Goal: Transaction & Acquisition: Obtain resource

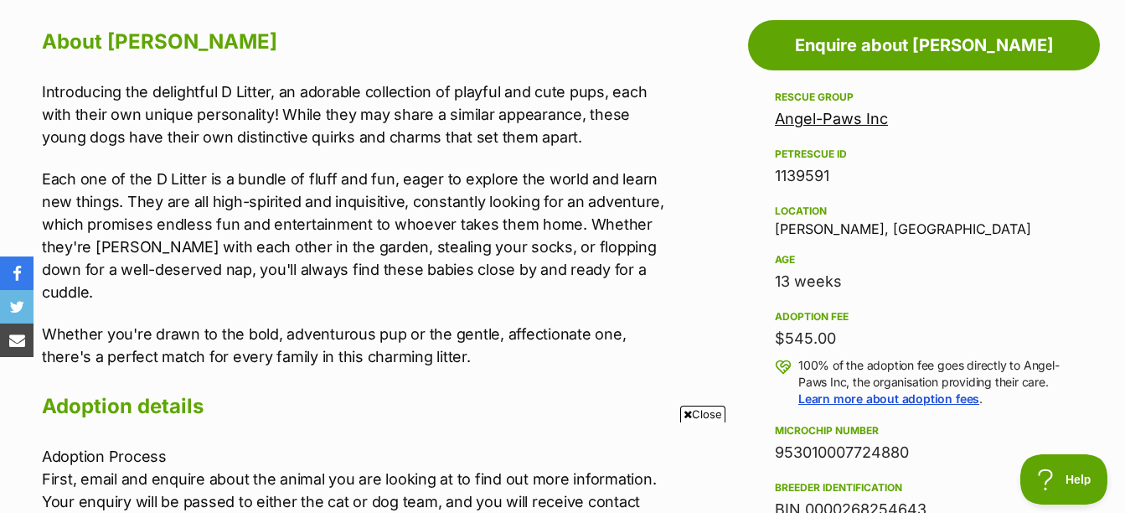
click at [685, 413] on icon at bounding box center [688, 414] width 8 height 11
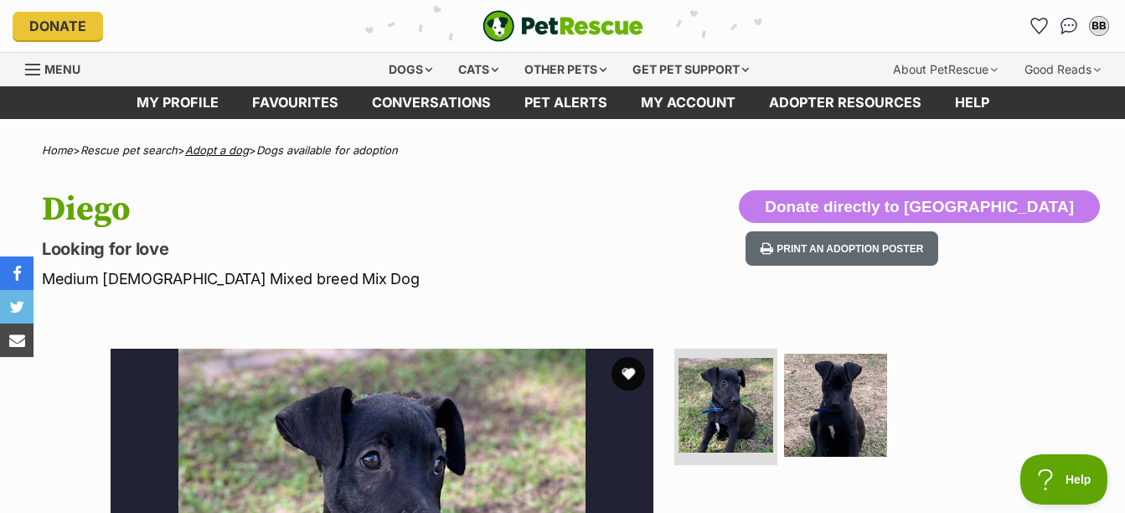
click at [216, 151] on link "Adopt a dog" at bounding box center [217, 149] width 64 height 13
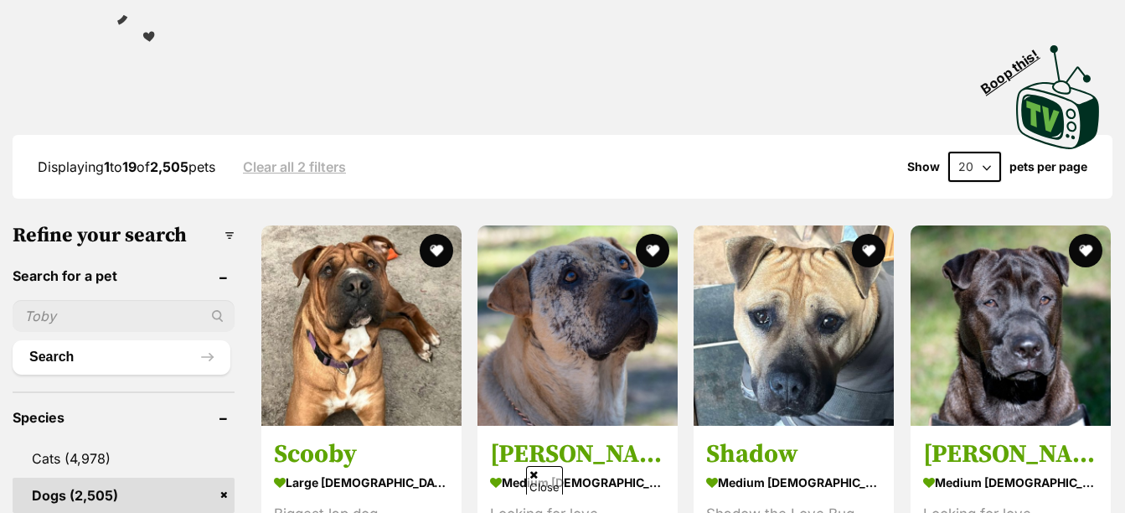
scroll to position [168, 0]
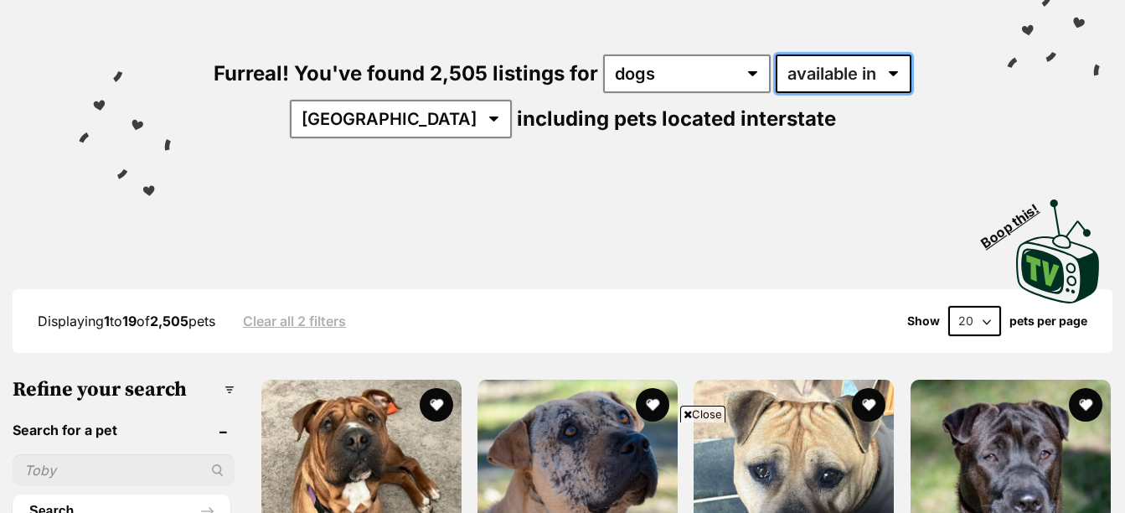
click at [888, 73] on select "available in located in" at bounding box center [844, 73] width 136 height 39
select select "disabled"
click at [776, 54] on select "available in located in" at bounding box center [844, 73] width 136 height 39
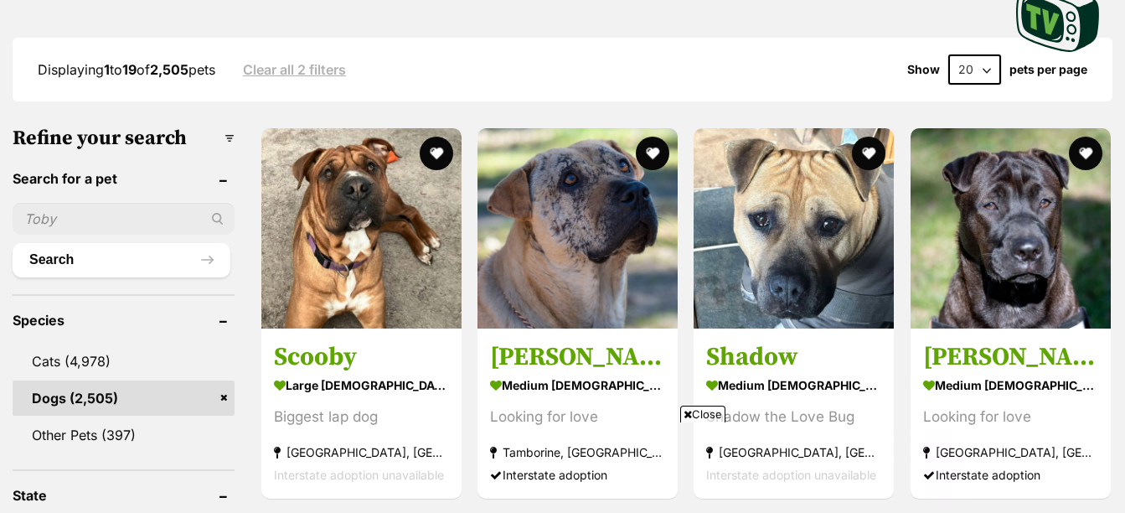
scroll to position [420, 0]
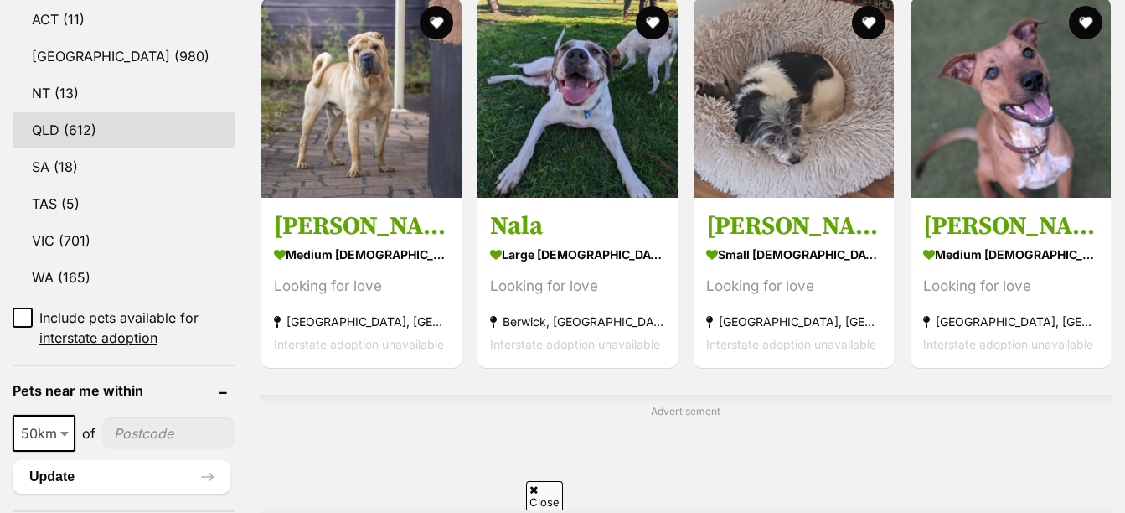
click at [76, 131] on link "QLD (612)" at bounding box center [124, 129] width 222 height 35
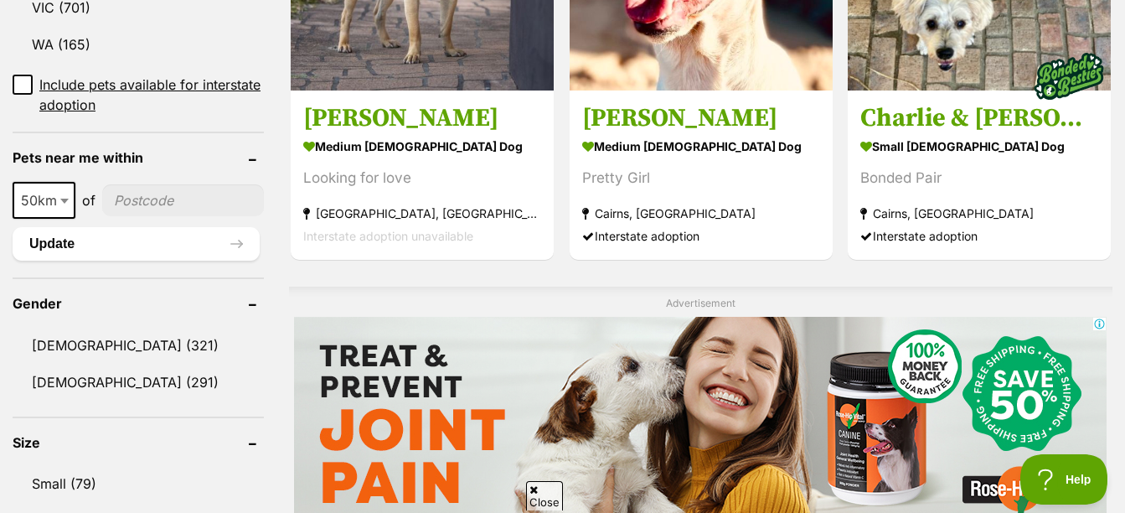
scroll to position [1173, 0]
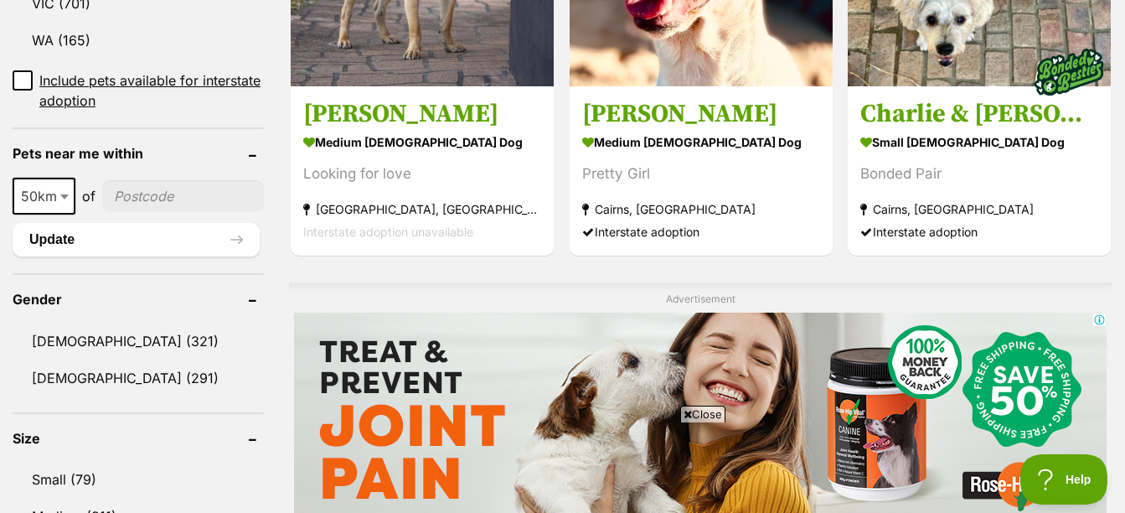
click at [138, 194] on input"] "postcode" at bounding box center [183, 196] width 162 height 32
type input"] "4817"
click at [138, 248] on button "Update" at bounding box center [136, 240] width 247 height 34
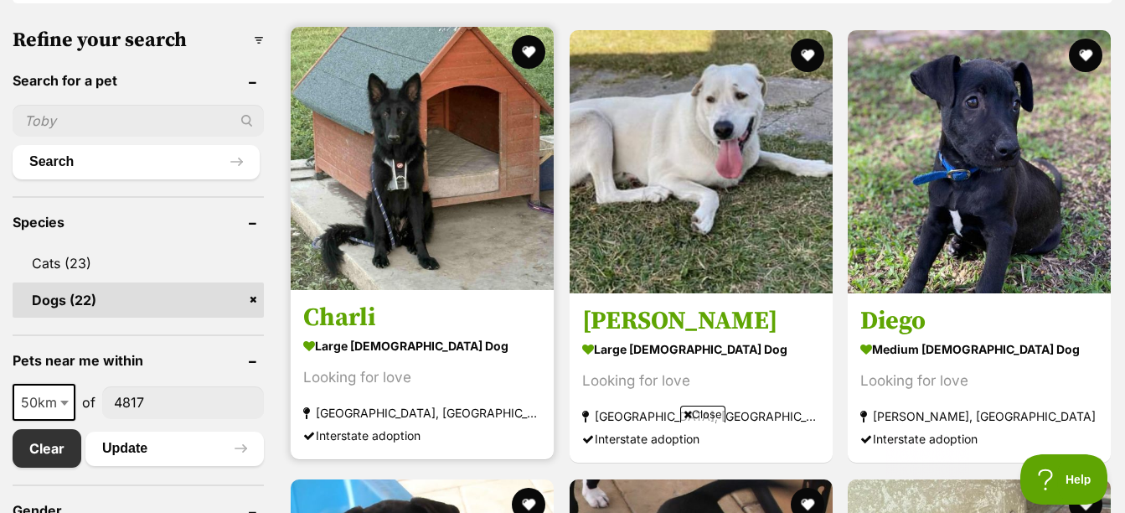
scroll to position [503, 0]
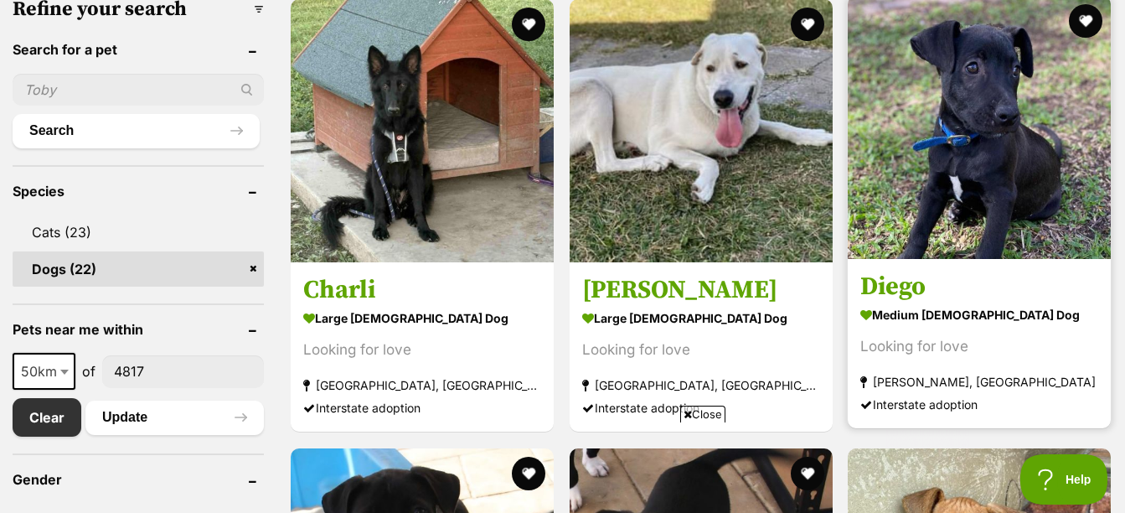
click at [903, 284] on h3 "Diego" at bounding box center [980, 288] width 238 height 32
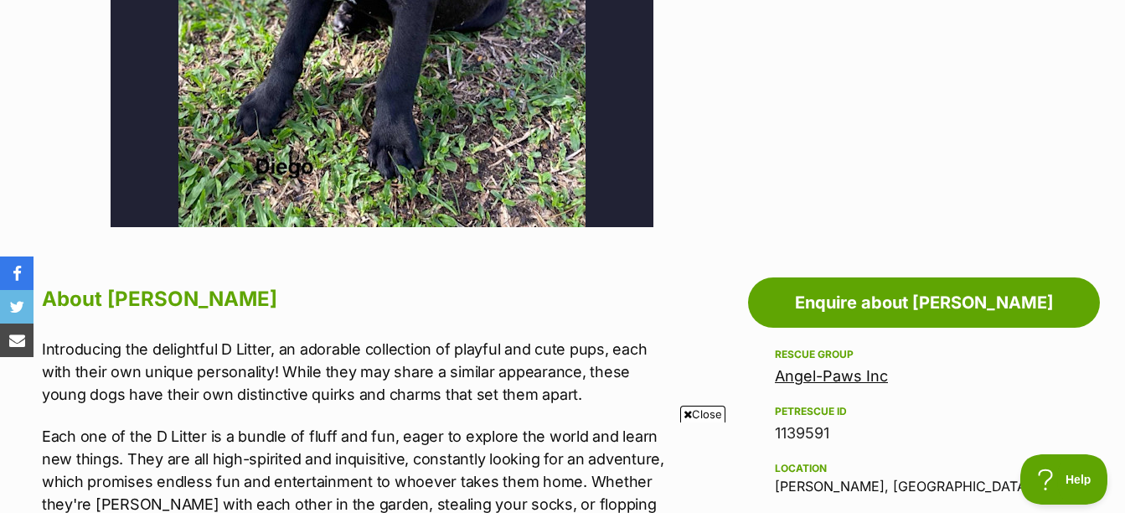
scroll to position [670, 0]
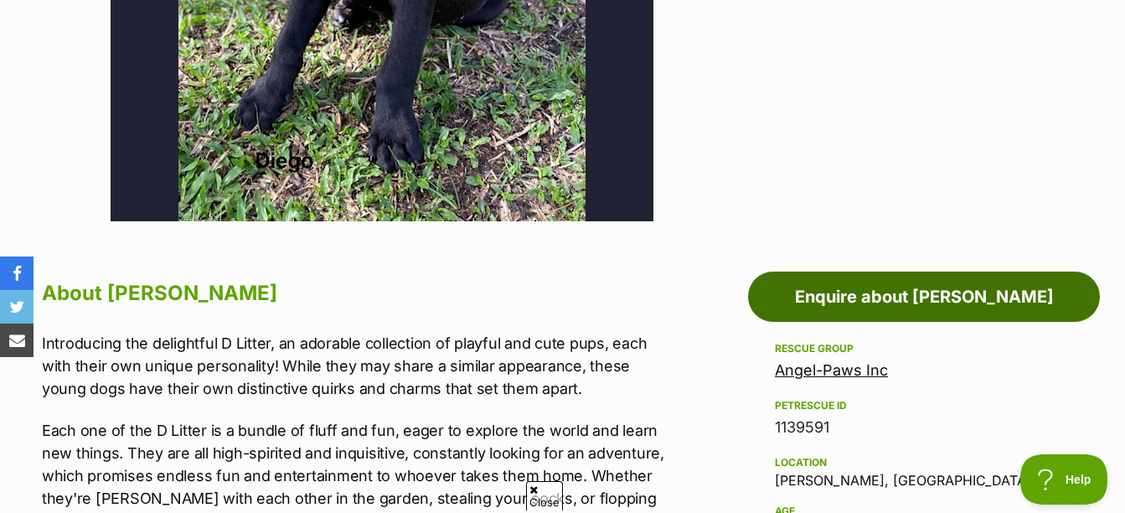
click at [884, 291] on link "Enquire about Diego" at bounding box center [924, 297] width 352 height 50
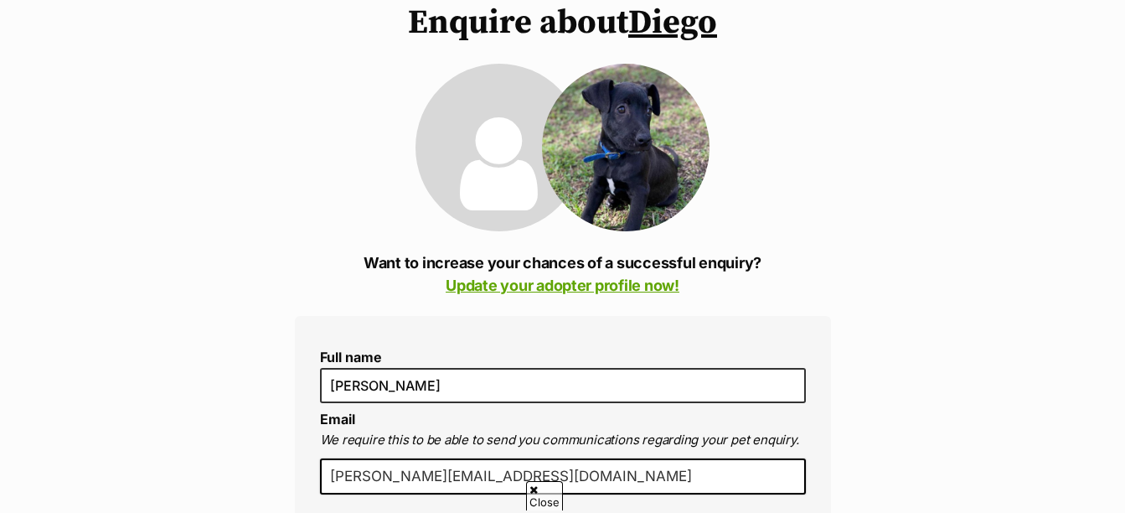
scroll to position [168, 0]
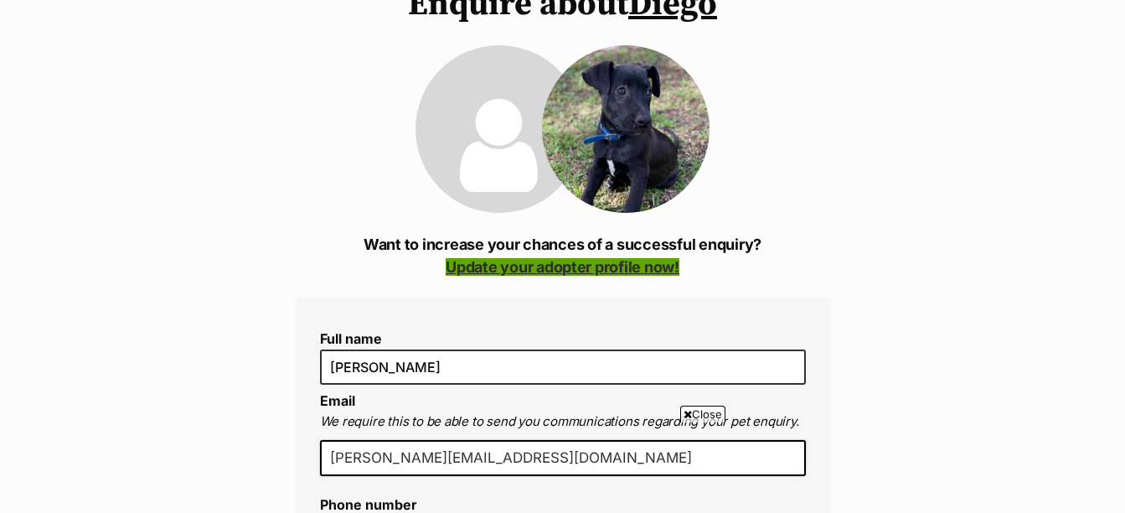
click at [618, 262] on link "Update your adopter profile now!" at bounding box center [563, 267] width 234 height 18
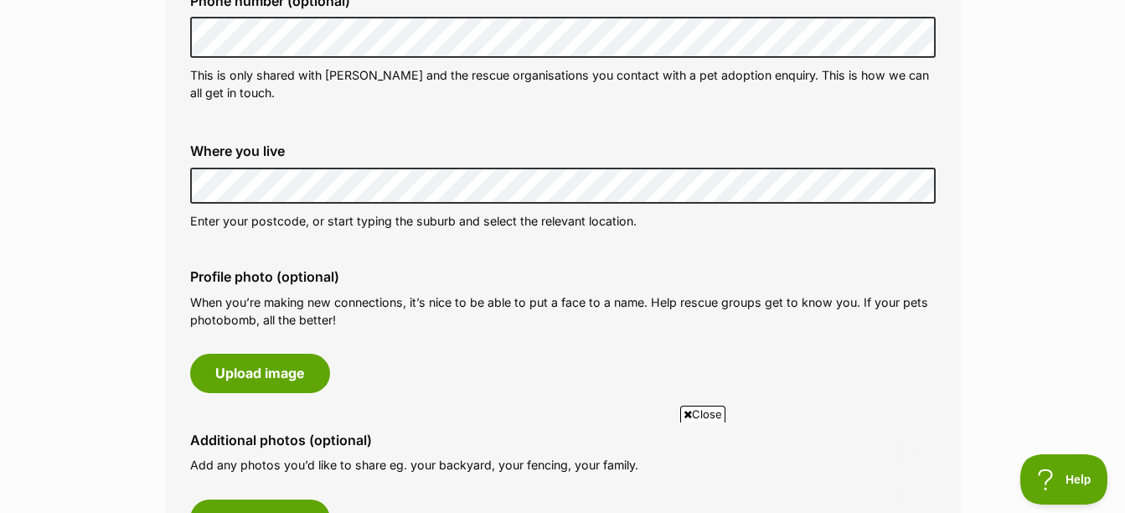
click at [272, 375] on button "Upload image" at bounding box center [260, 373] width 140 height 39
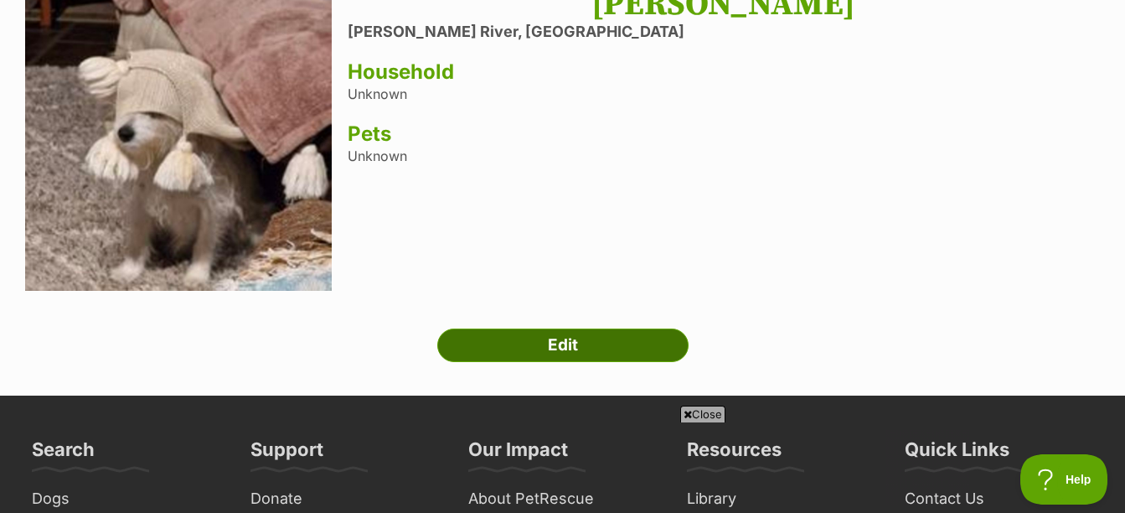
click at [567, 347] on link "Edit" at bounding box center [562, 346] width 251 height 34
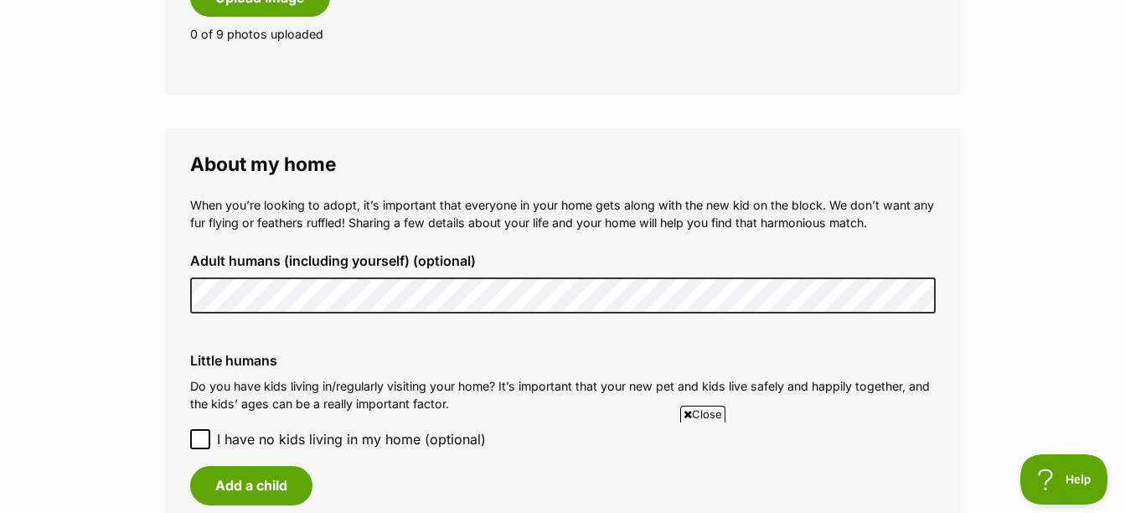
scroll to position [1425, 0]
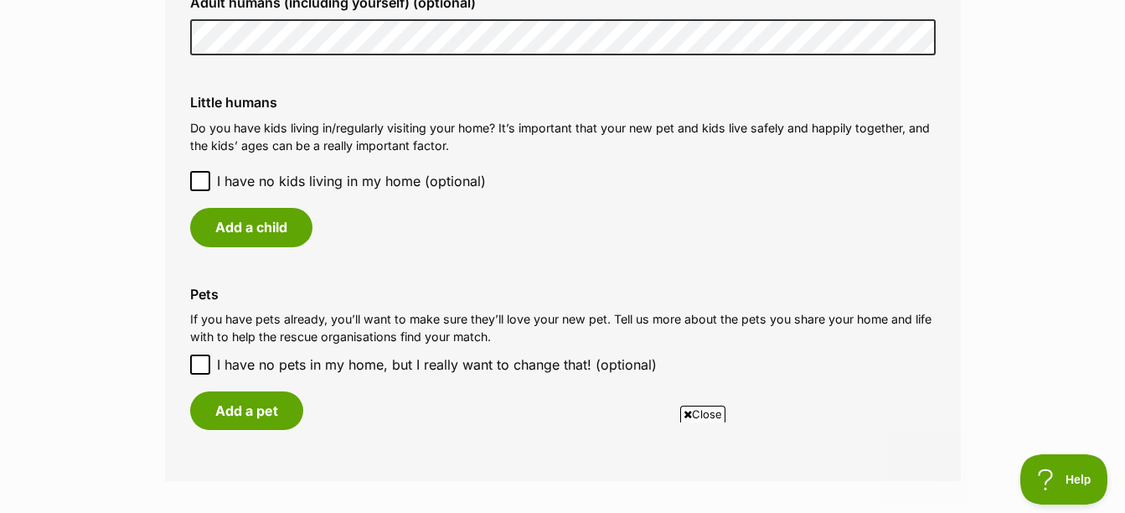
scroll to position [1592, 0]
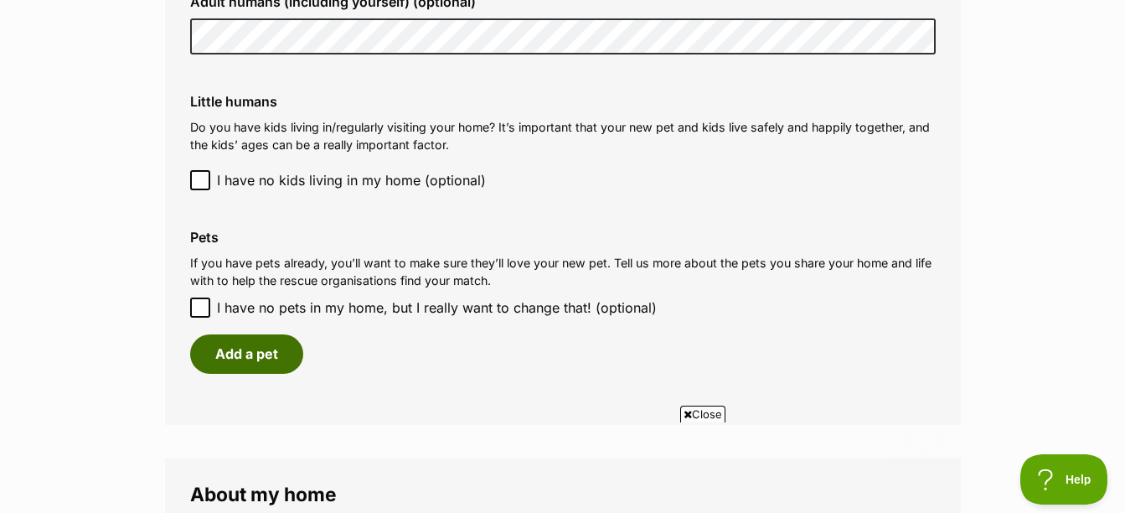
click at [241, 355] on button "Add a pet" at bounding box center [246, 353] width 113 height 39
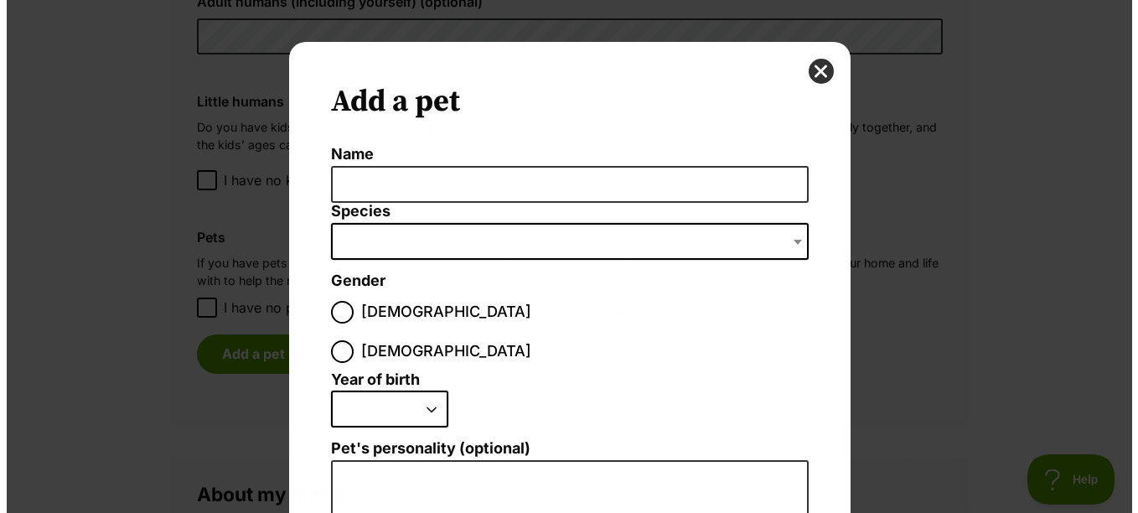
scroll to position [0, 0]
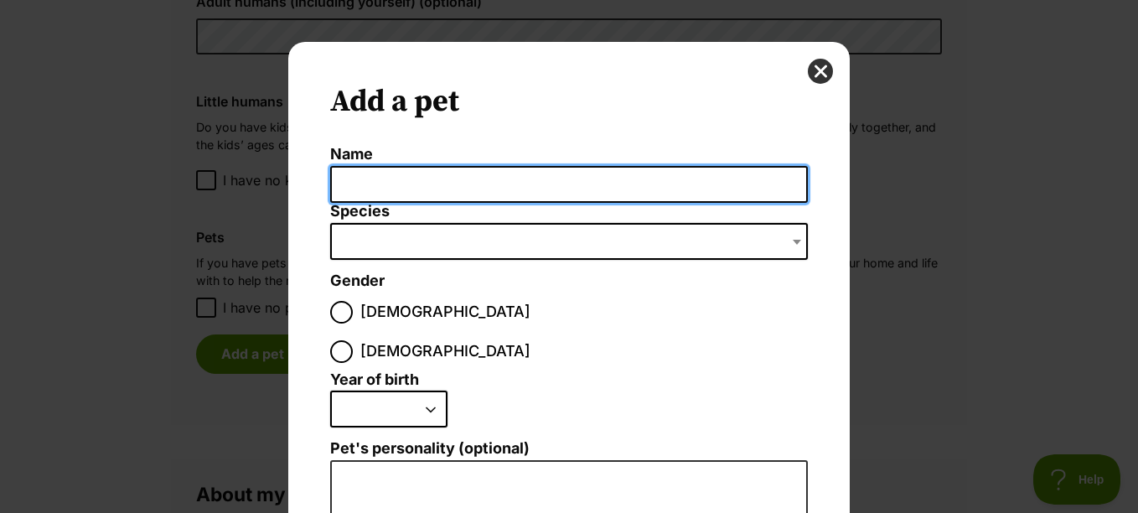
click at [391, 186] on input "Name" at bounding box center [569, 185] width 478 height 38
type input "[PERSON_NAME]"
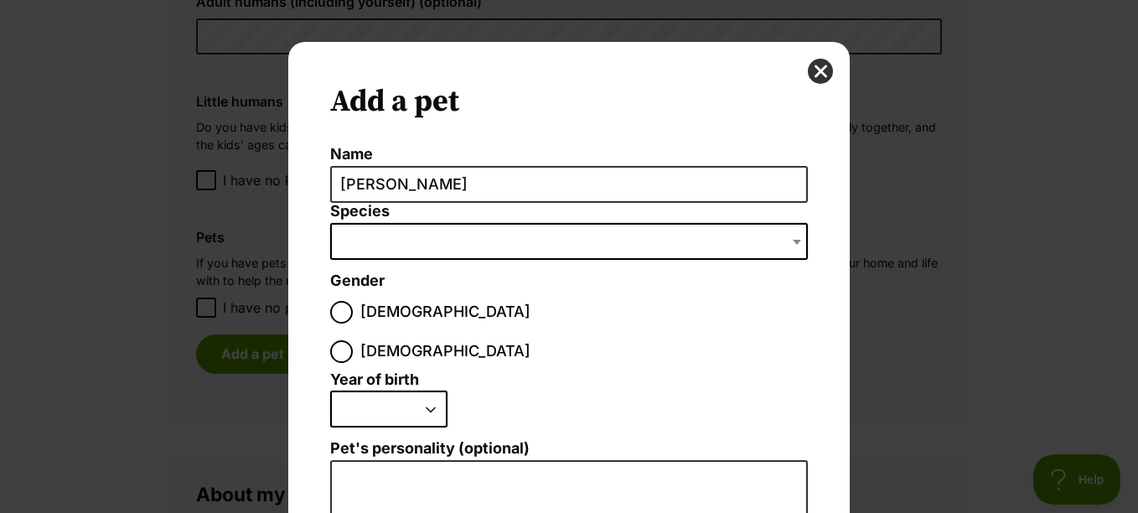
click at [370, 237] on span "Dialog Window - Close (Press escape to close)" at bounding box center [569, 241] width 478 height 37
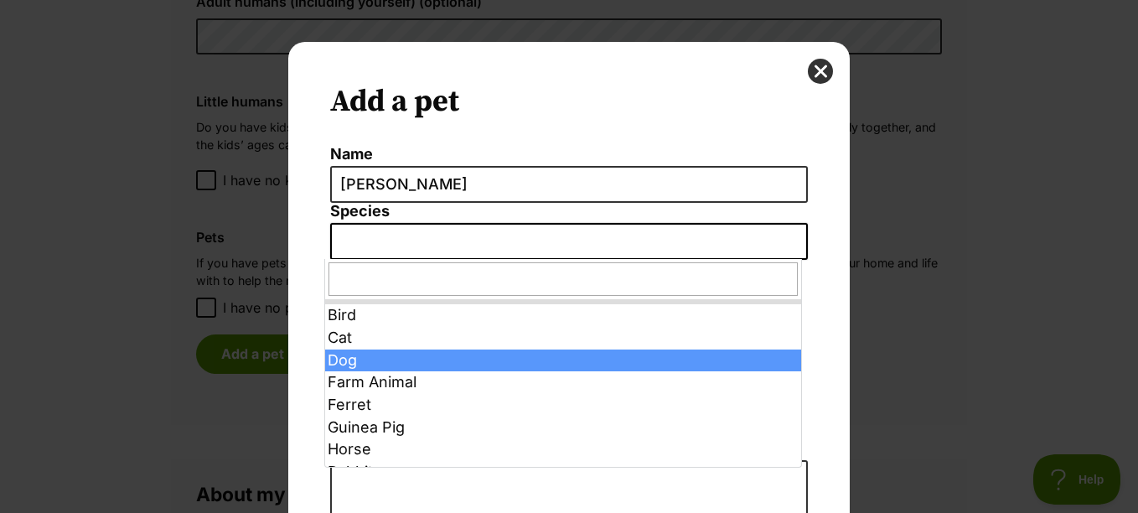
select select "1"
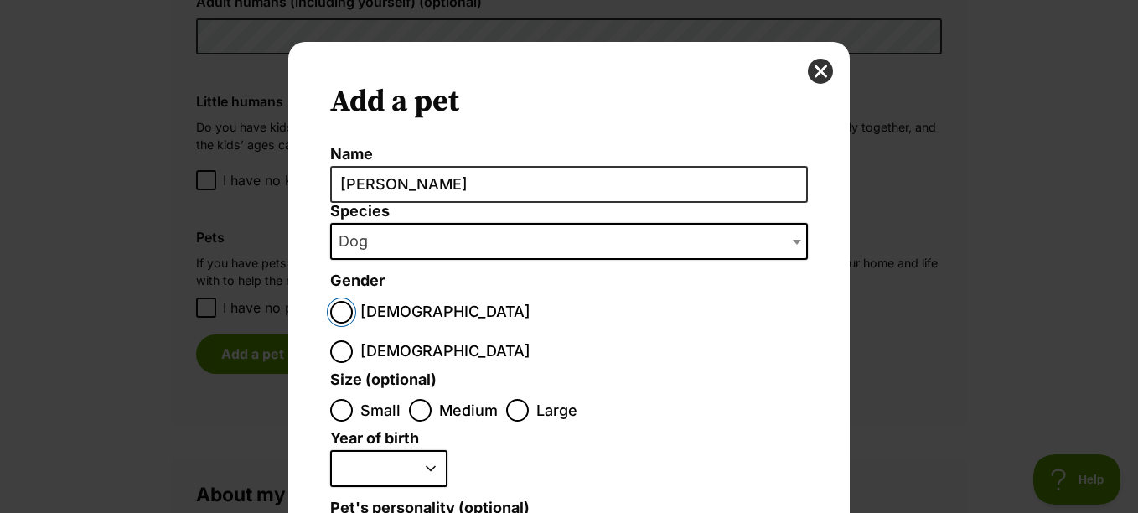
click at [334, 311] on input "Male" at bounding box center [341, 312] width 23 height 23
radio input "true"
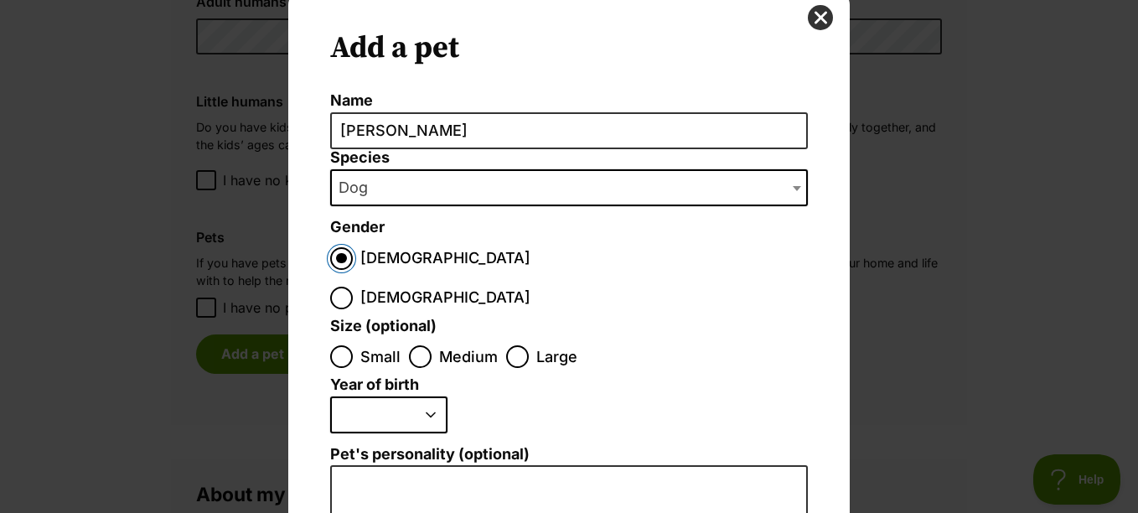
scroll to position [84, 0]
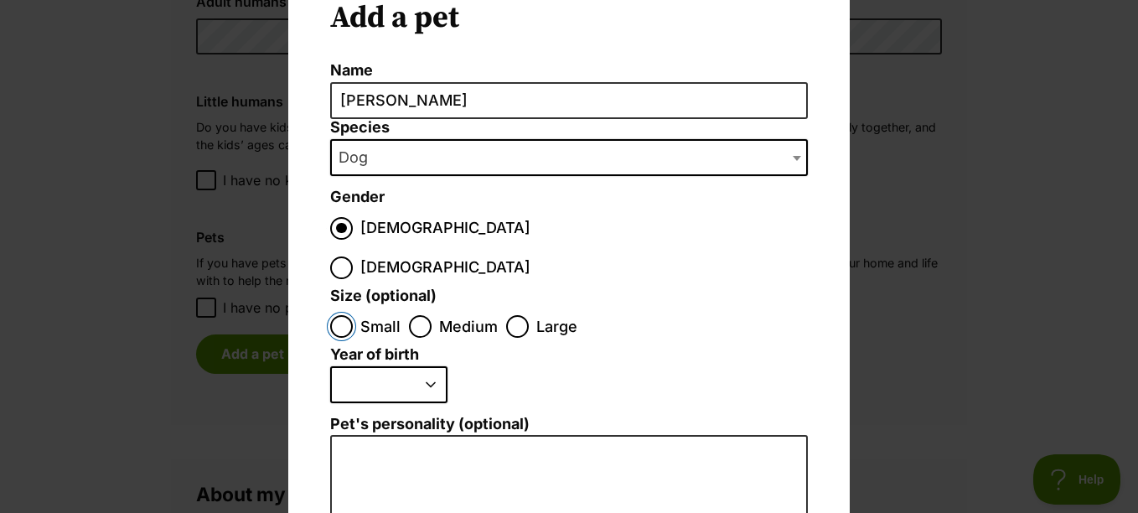
click at [340, 315] on input "Small" at bounding box center [341, 326] width 23 height 23
radio input "true"
click at [402, 366] on select "2025 2024 2023 2022 2021 2020 2019 2018 2017 2016 2015 2014 2013 2012 2011 2010…" at bounding box center [388, 384] width 117 height 37
select select "2014"
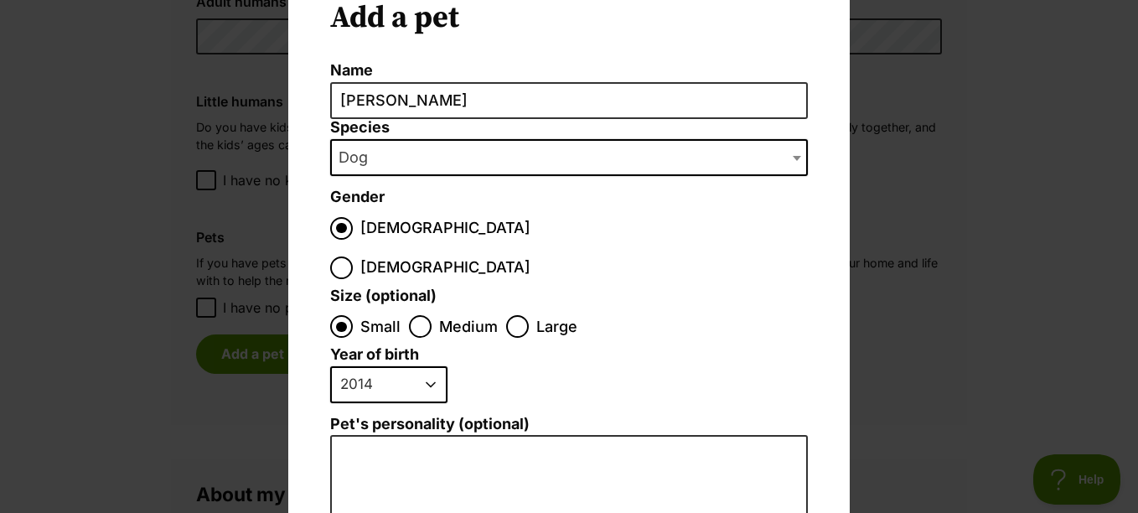
click at [330, 366] on select "2025 2024 2023 2022 2021 2020 2019 2018 2017 2016 2015 2014 2013 2012 2011 2010…" at bounding box center [388, 384] width 117 height 37
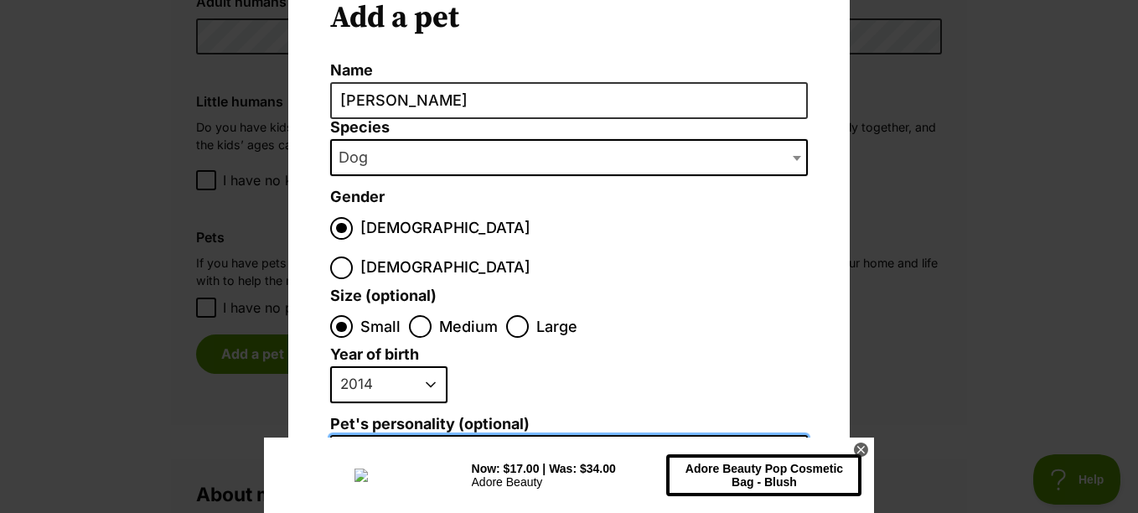
type textarea "Totally relaxed and happy. Loves everything and everybody."
click at [867, 450] on icon at bounding box center [861, 449] width 14 height 14
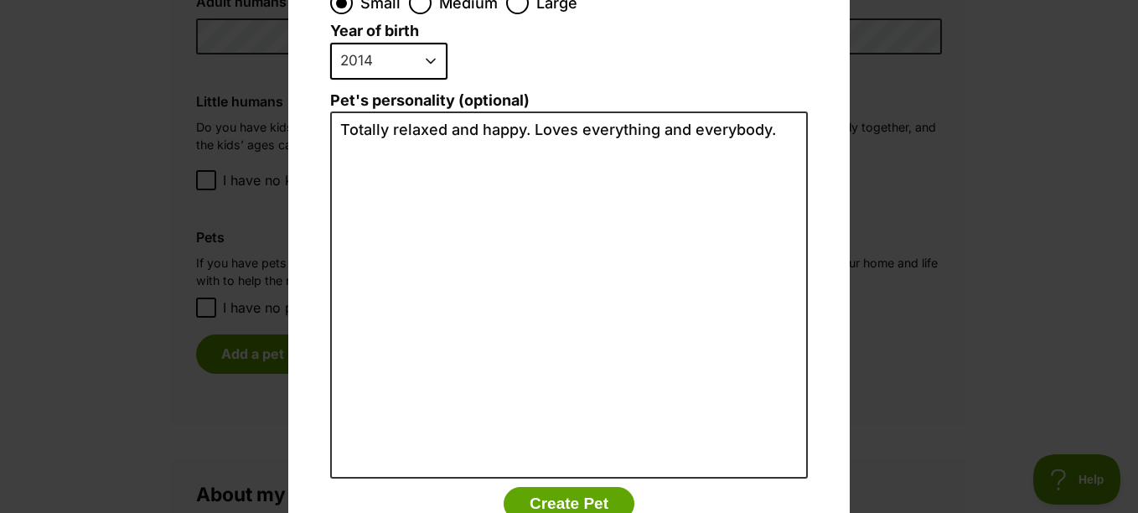
scroll to position [442, 0]
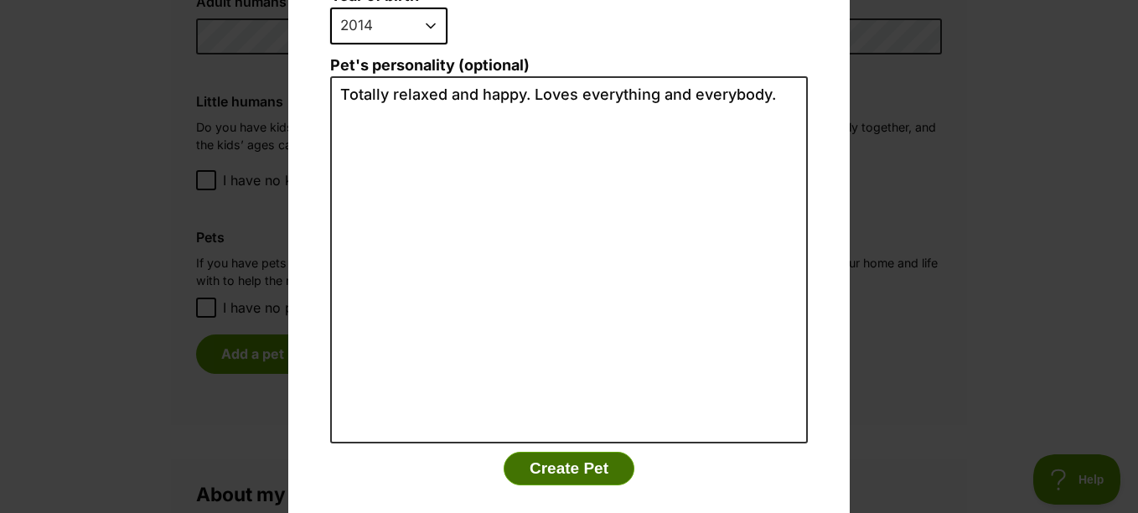
click at [561, 452] on button "Create Pet" at bounding box center [569, 469] width 131 height 34
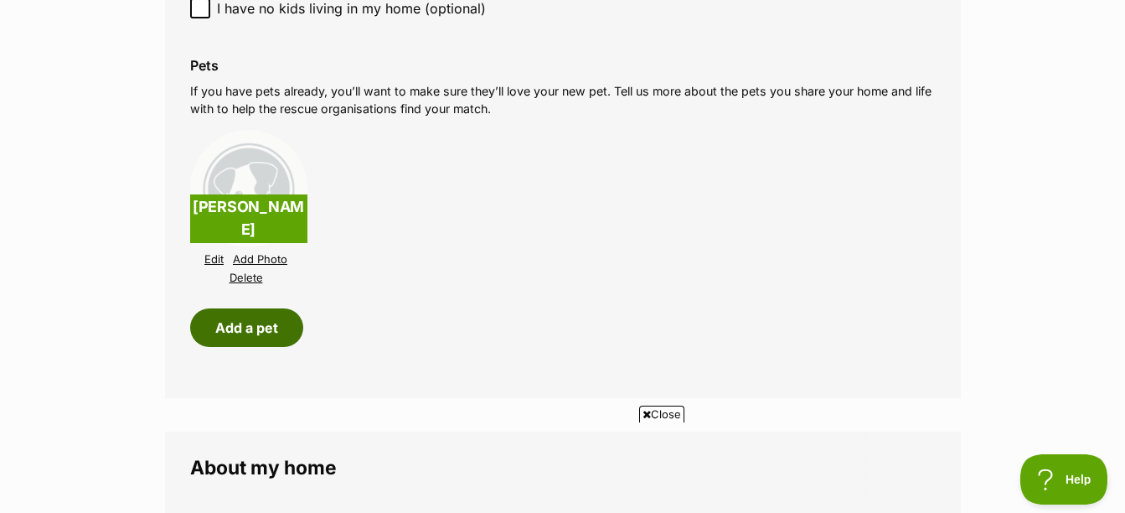
scroll to position [1766, 0]
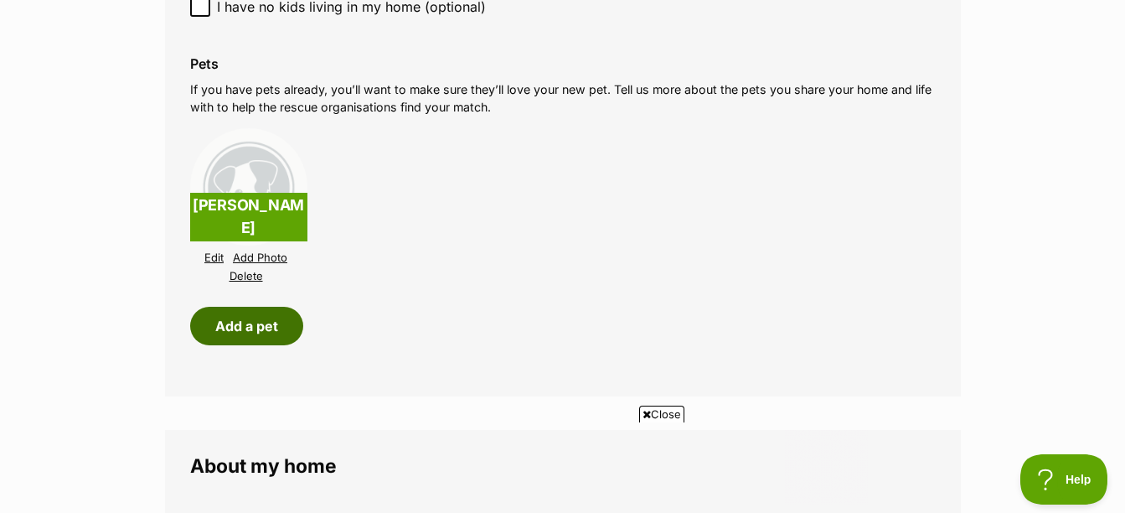
click at [267, 330] on button "Add a pet" at bounding box center [246, 326] width 113 height 39
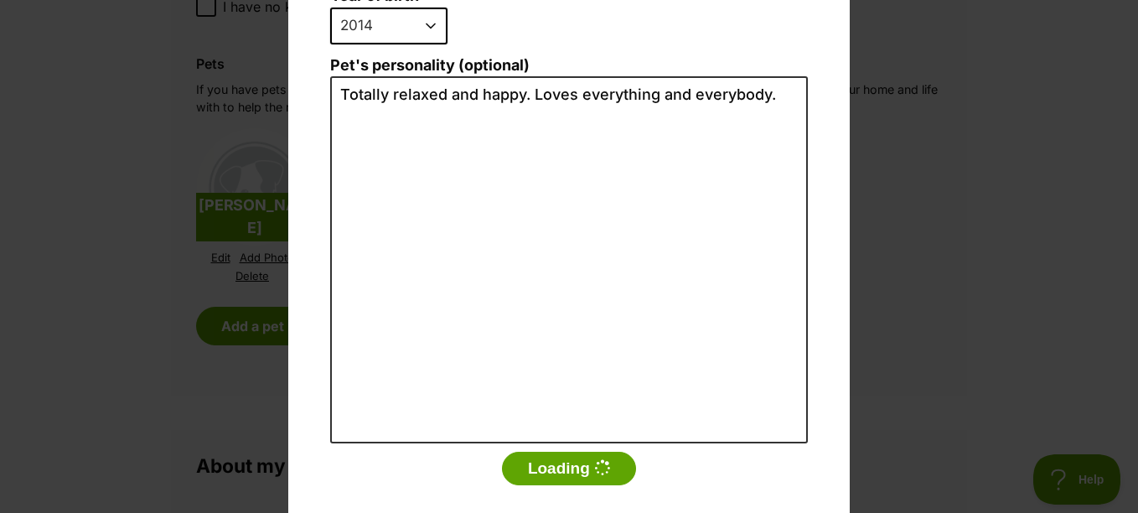
scroll to position [0, 0]
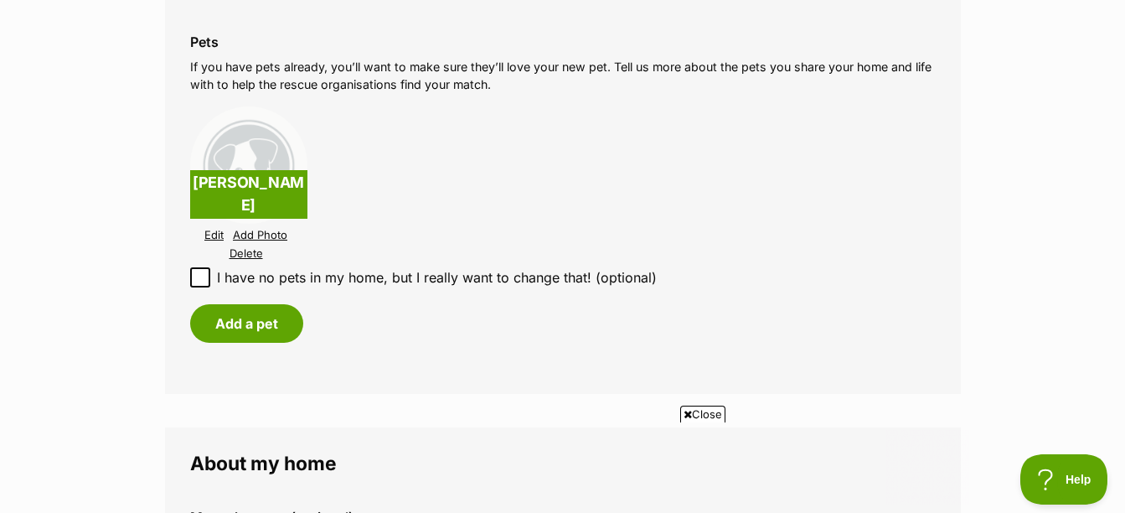
click at [277, 232] on link "Add Photo" at bounding box center [260, 235] width 54 height 13
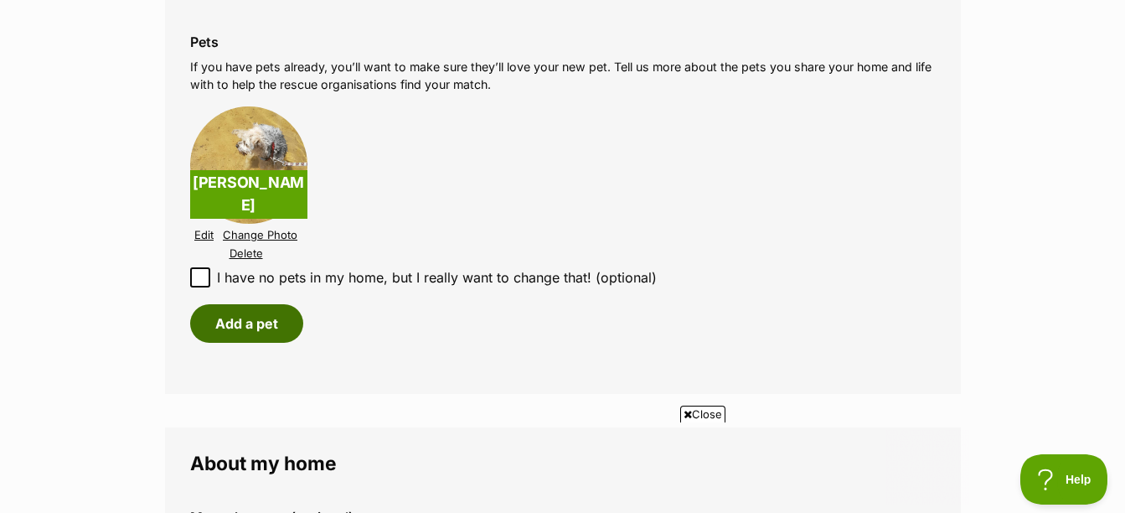
click at [248, 328] on button "Add a pet" at bounding box center [246, 323] width 113 height 39
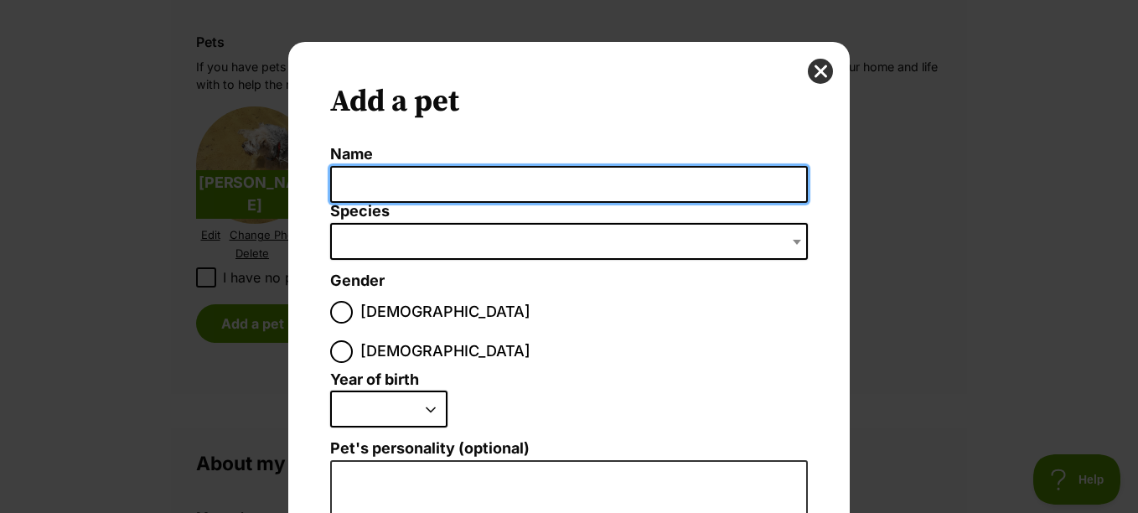
click at [406, 189] on input "Name" at bounding box center [569, 185] width 478 height 38
type input "Mukkel"
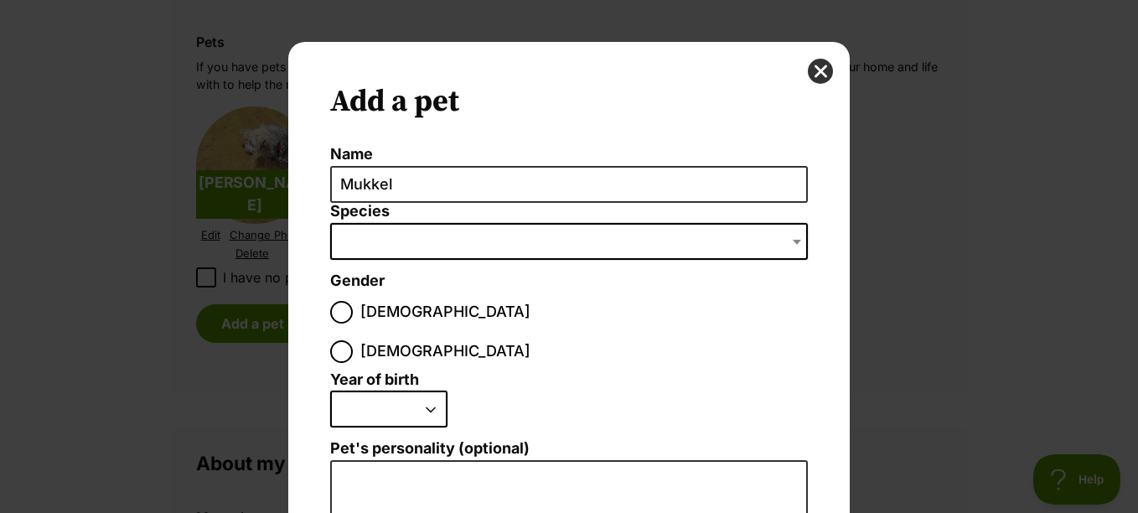
click at [437, 236] on span "Dialog Window - Close (Press escape to close)" at bounding box center [569, 241] width 478 height 37
type input "J"
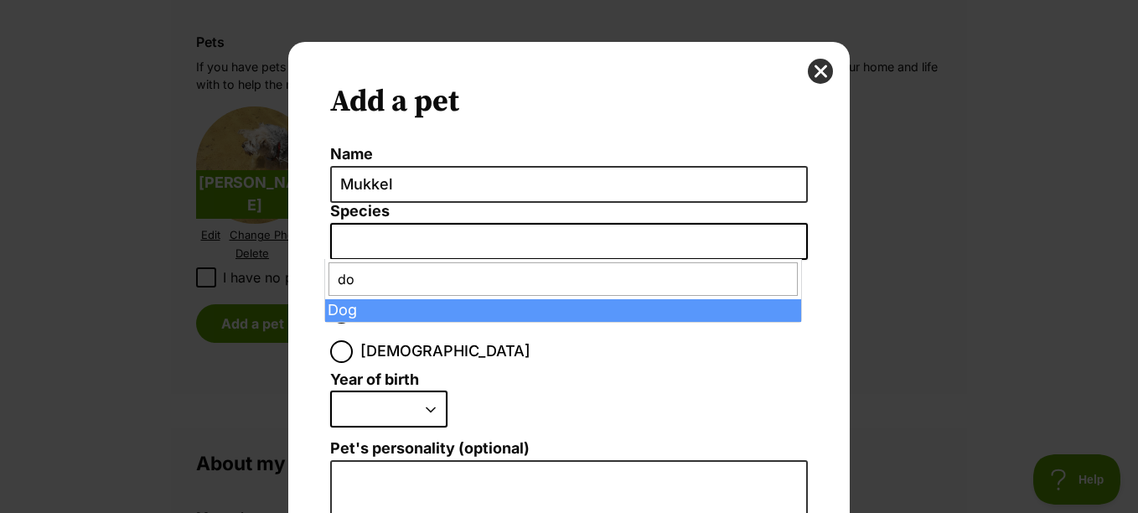
type input "do"
select select "1"
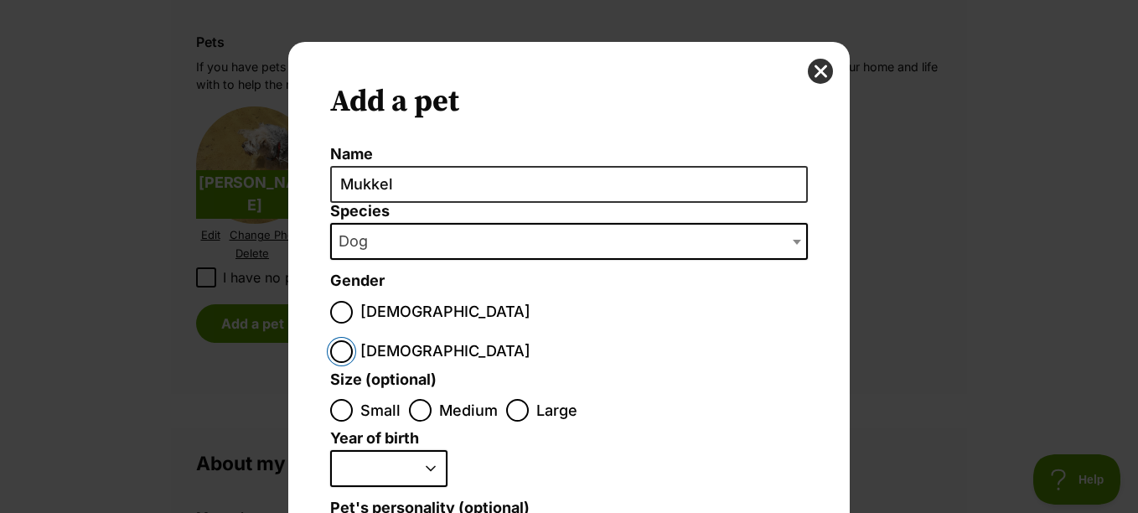
click at [353, 340] on input "Female" at bounding box center [341, 351] width 23 height 23
radio input "true"
click at [335, 399] on input "Small" at bounding box center [341, 410] width 23 height 23
radio input "true"
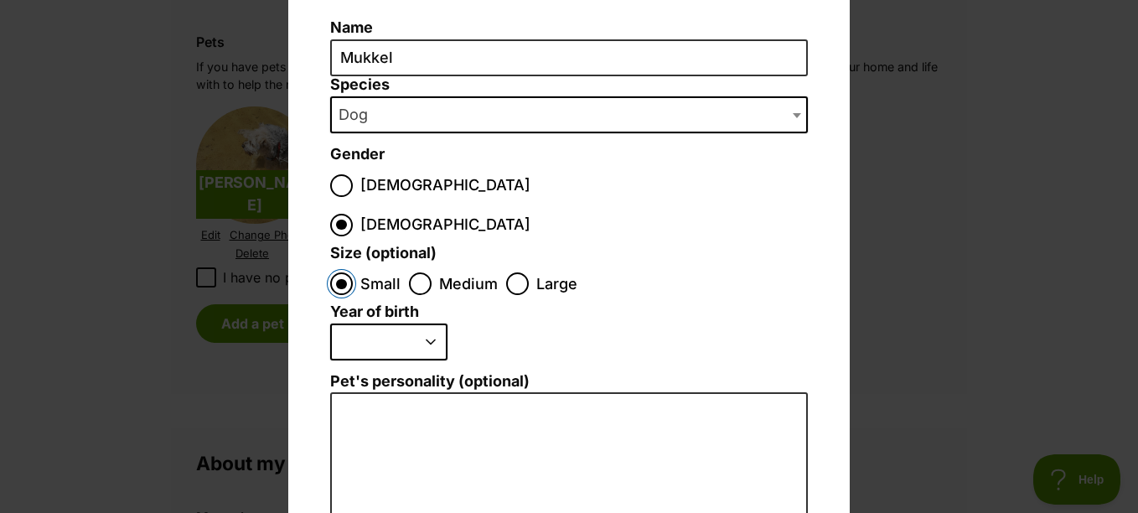
scroll to position [168, 0]
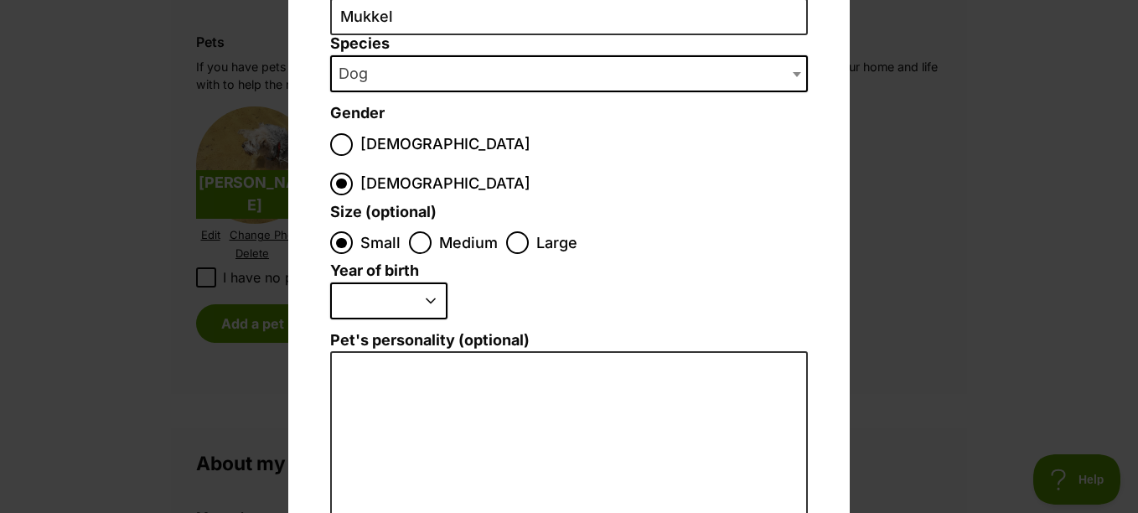
click at [404, 282] on select "2025 2024 2023 2022 2021 2020 2019 2018 2017 2016 2015 2014 2013 2012 2011 2010…" at bounding box center [388, 300] width 117 height 37
select select "2017"
click at [330, 282] on select "2025 2024 2023 2022 2021 2020 2019 2018 2017 2016 2015 2014 2013 2012 2011 2010…" at bounding box center [388, 300] width 117 height 37
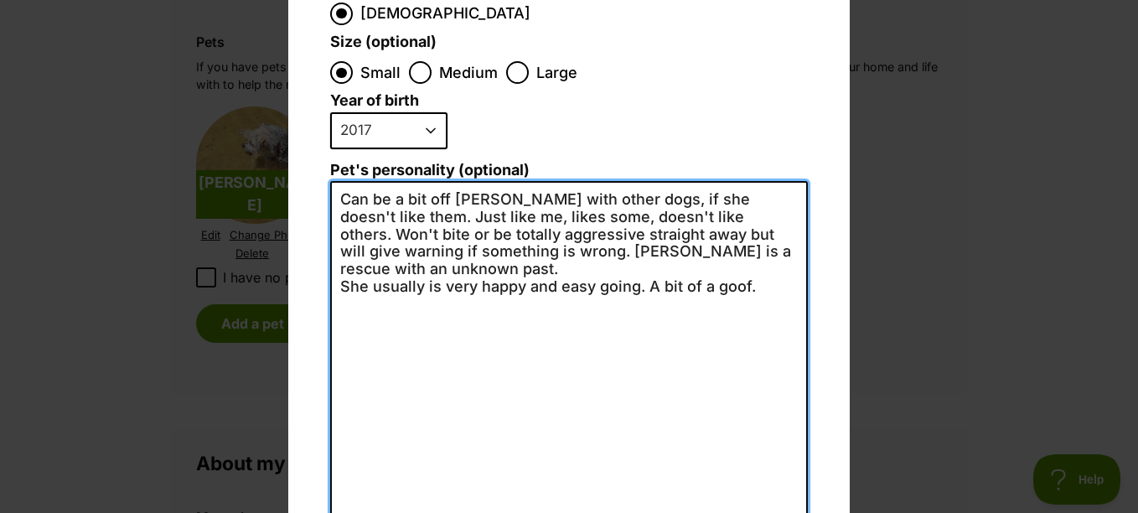
scroll to position [419, 0]
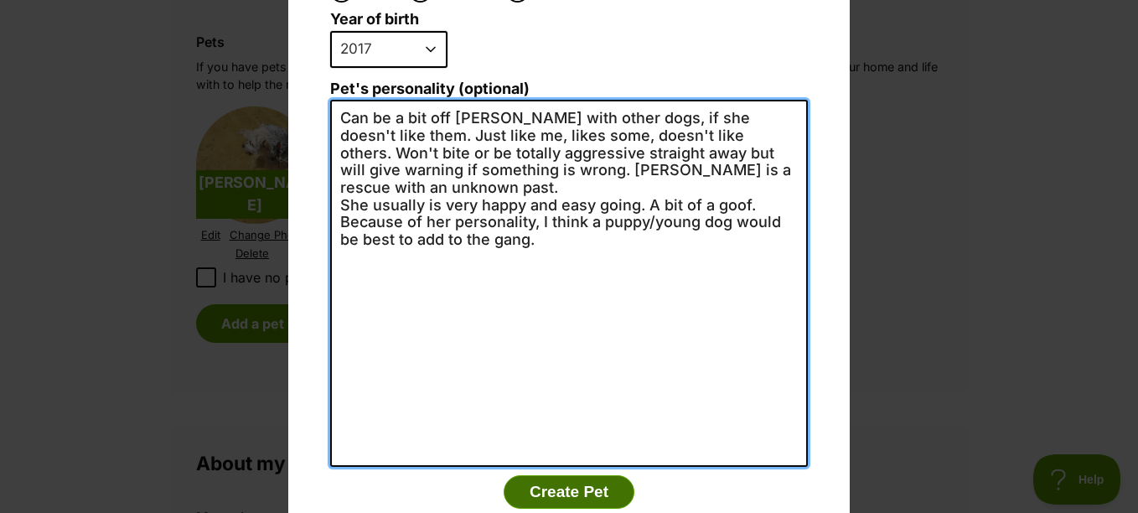
type textarea "Can be a bit off standish with other dogs, if she doesn't like them. Just like …"
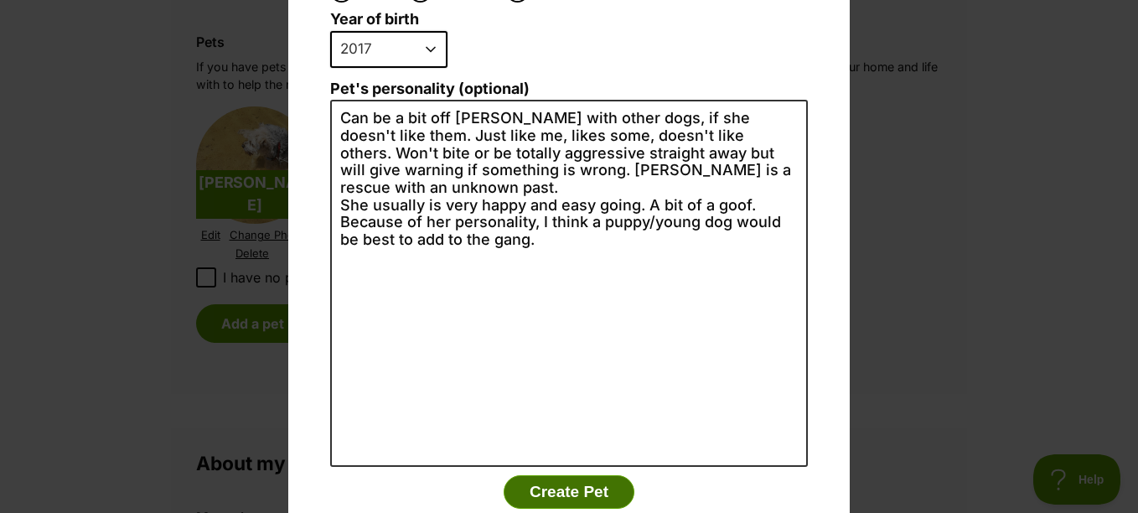
click at [553, 475] on button "Create Pet" at bounding box center [569, 492] width 131 height 34
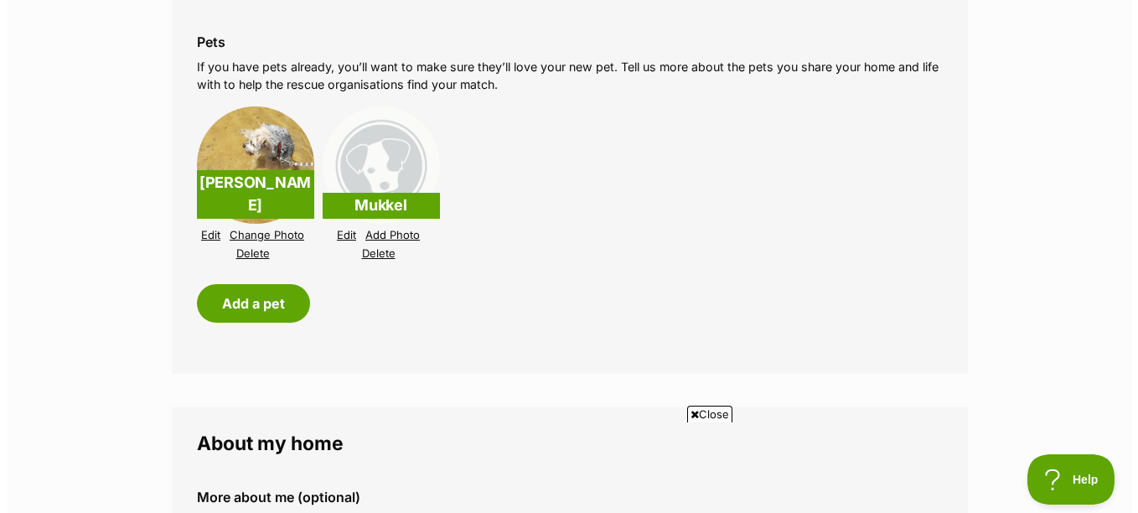
scroll to position [0, 0]
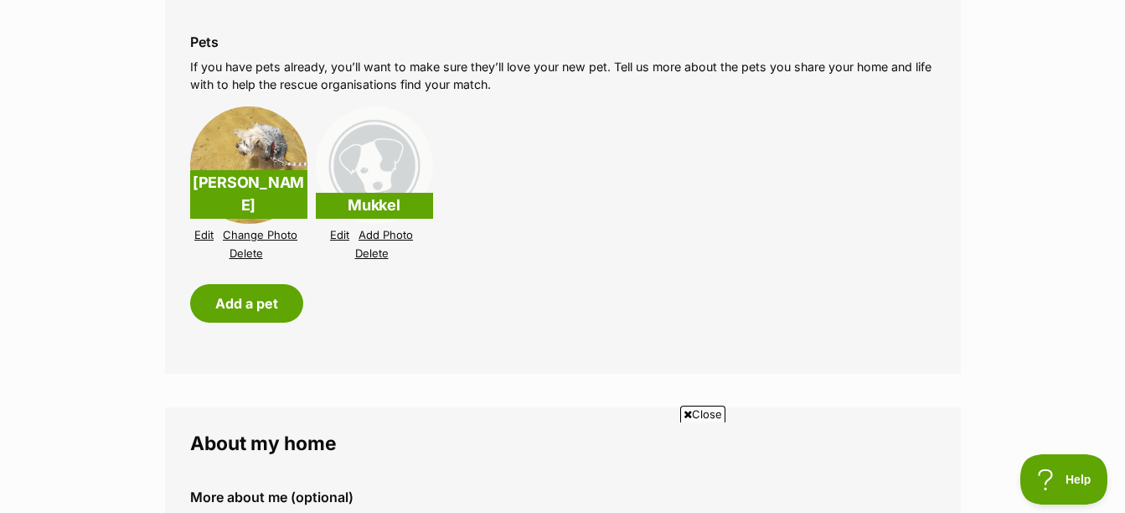
click at [396, 236] on link "Add Photo" at bounding box center [386, 235] width 54 height 13
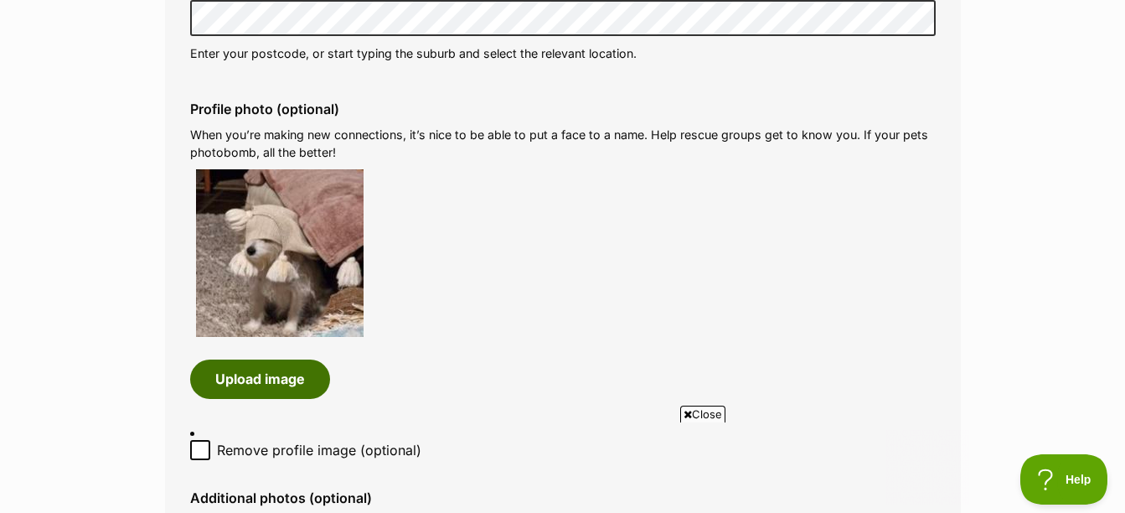
click at [265, 381] on button "Upload image" at bounding box center [260, 379] width 140 height 39
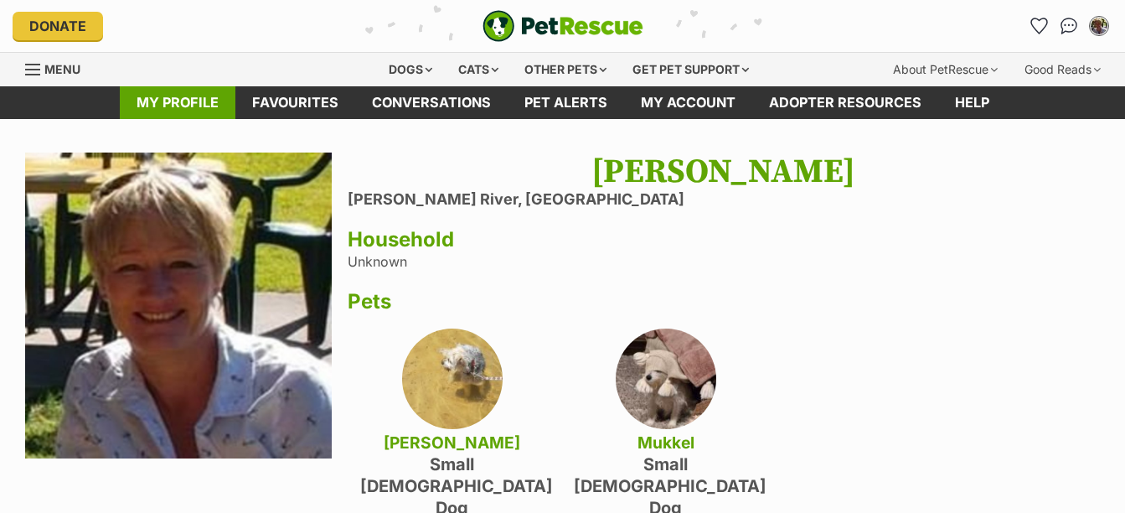
click at [165, 97] on link "My profile" at bounding box center [178, 102] width 116 height 33
click at [401, 68] on div "Dogs" at bounding box center [410, 70] width 67 height 34
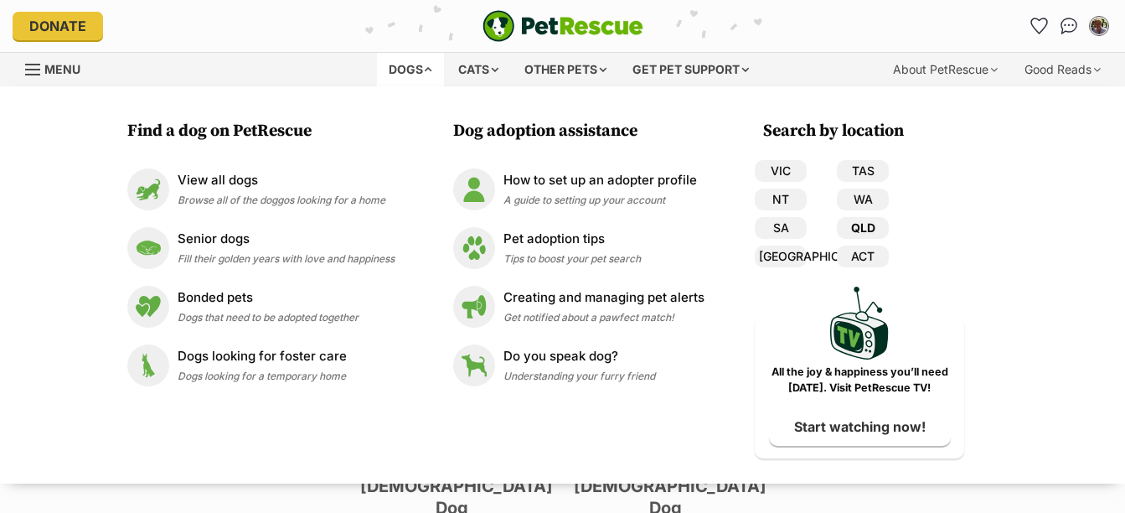
click at [867, 225] on link "QLD" at bounding box center [863, 228] width 52 height 22
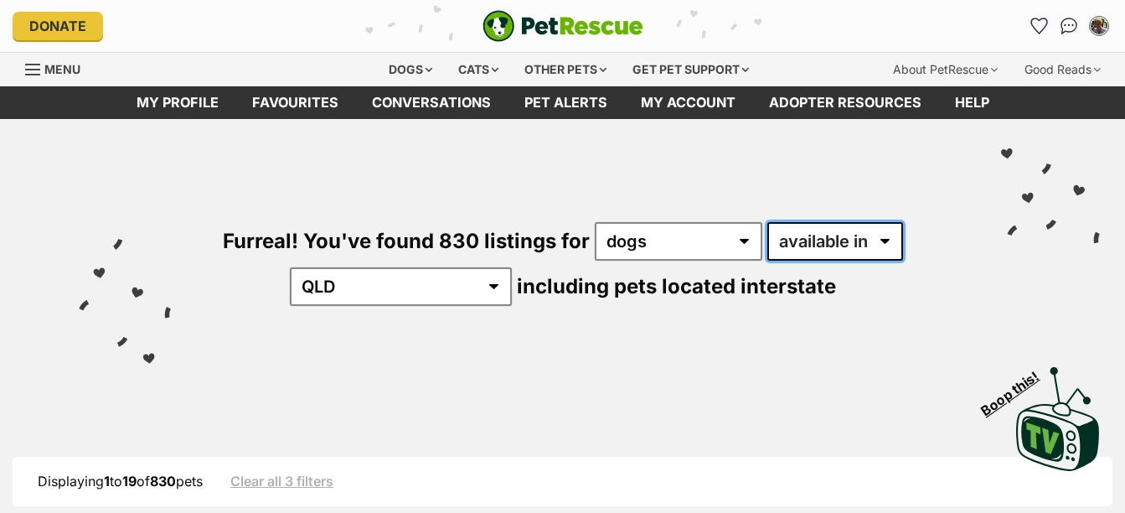
click at [876, 233] on select "available in located in" at bounding box center [836, 241] width 136 height 39
select select "disabled"
click at [768, 222] on select "available in located in" at bounding box center [836, 241] width 136 height 39
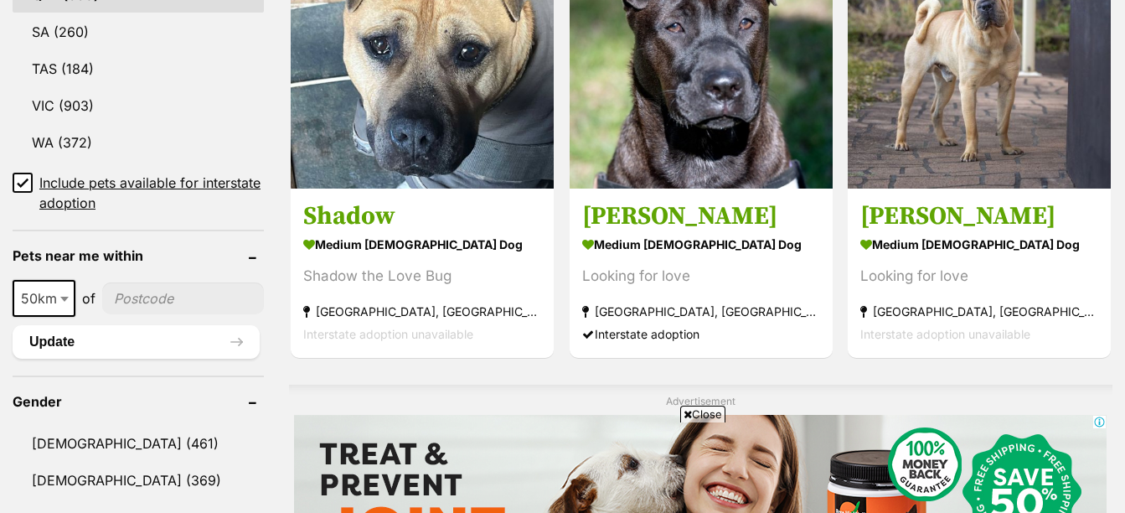
scroll to position [1089, 0]
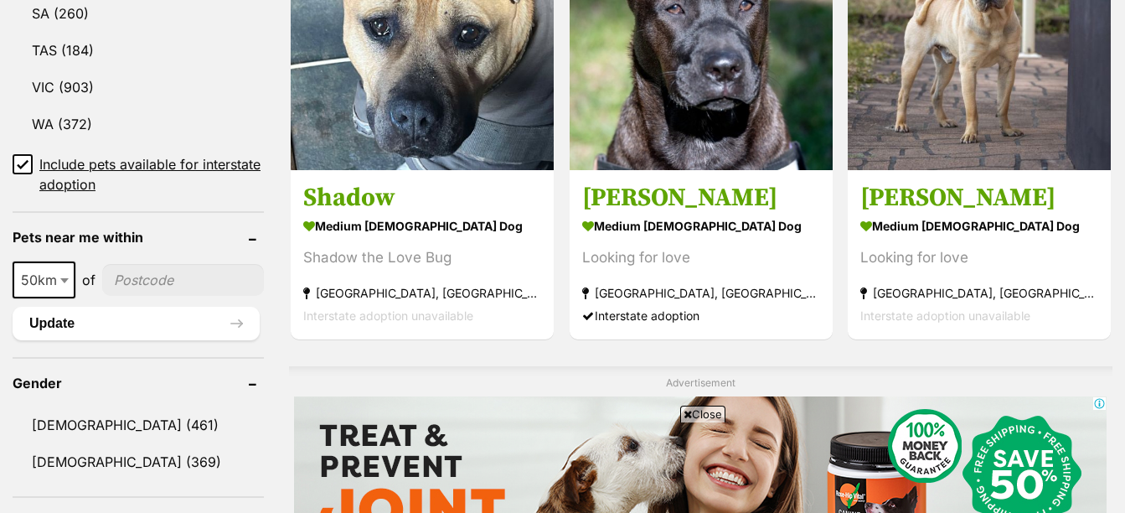
click at [118, 289] on input"] "postcode" at bounding box center [183, 280] width 162 height 32
type input"] "4817"
click at [118, 323] on button "Update" at bounding box center [136, 324] width 247 height 34
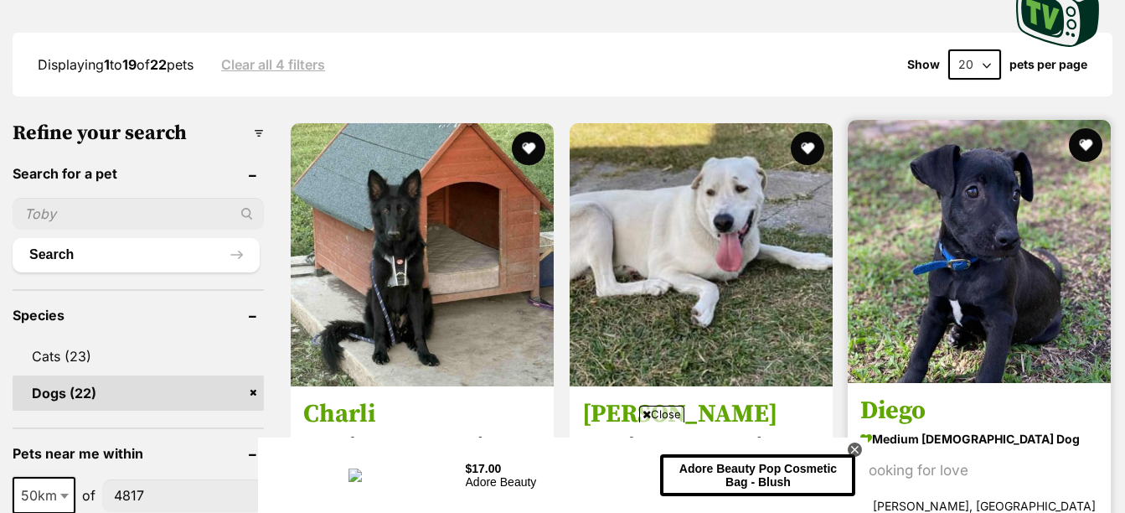
scroll to position [587, 0]
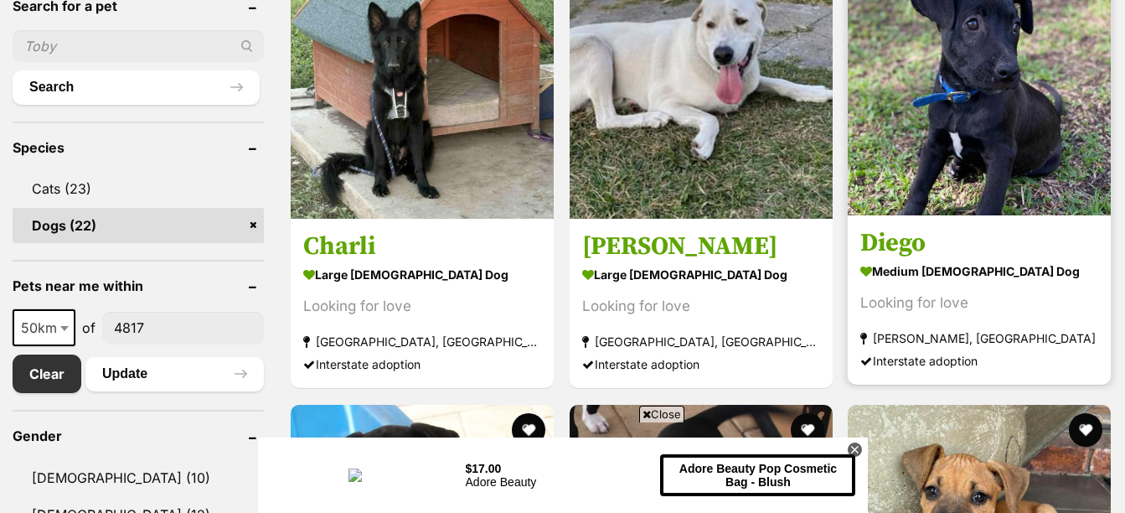
click at [897, 233] on h3 "Diego" at bounding box center [980, 244] width 238 height 32
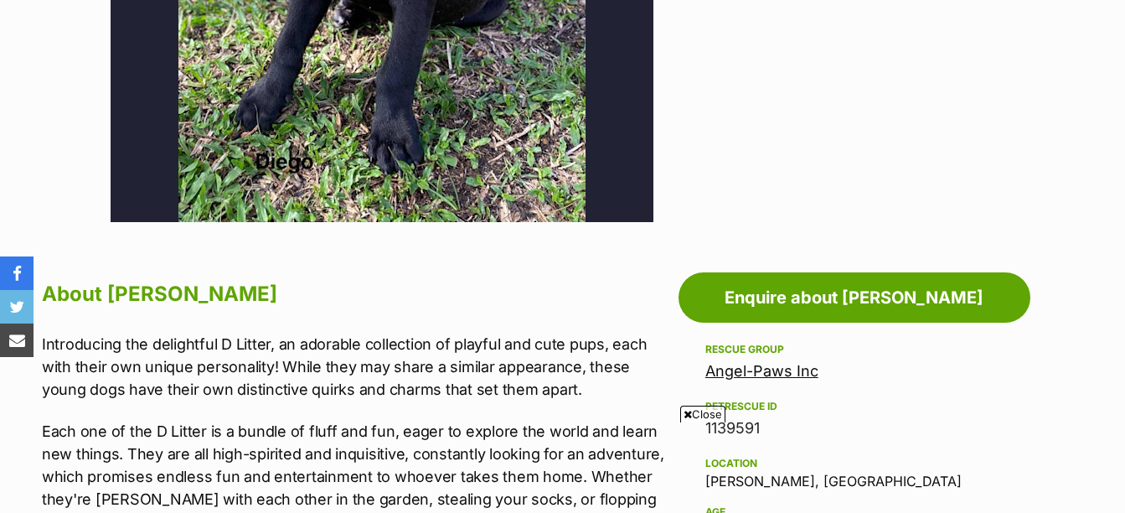
scroll to position [670, 0]
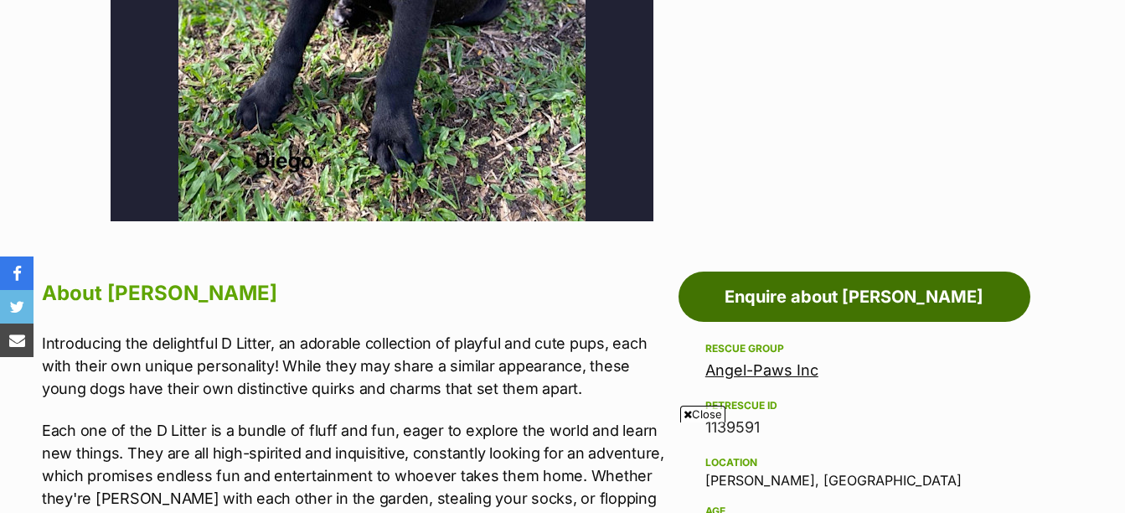
click at [820, 298] on link "Enquire about [PERSON_NAME]" at bounding box center [855, 297] width 352 height 50
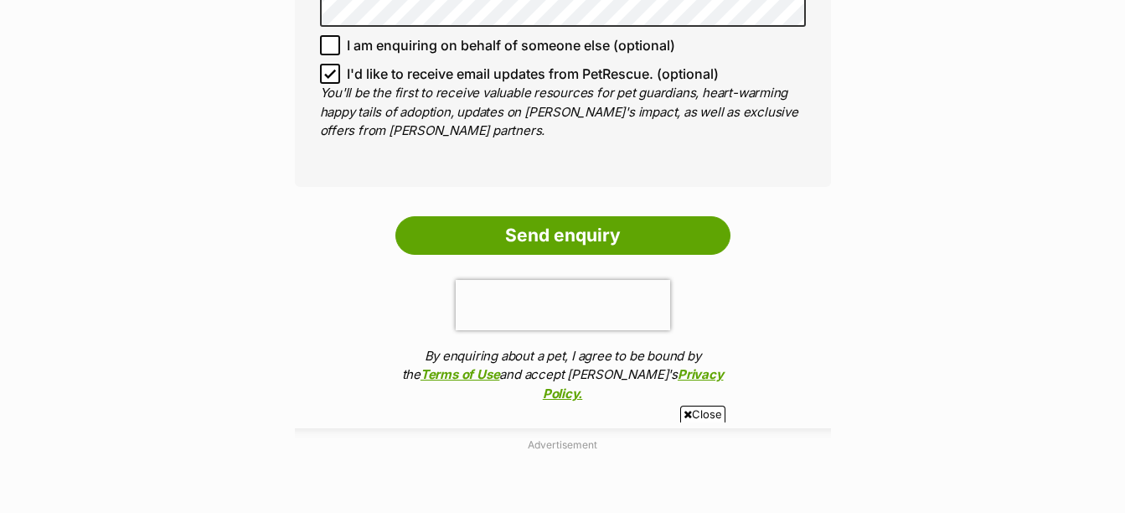
scroll to position [1341, 0]
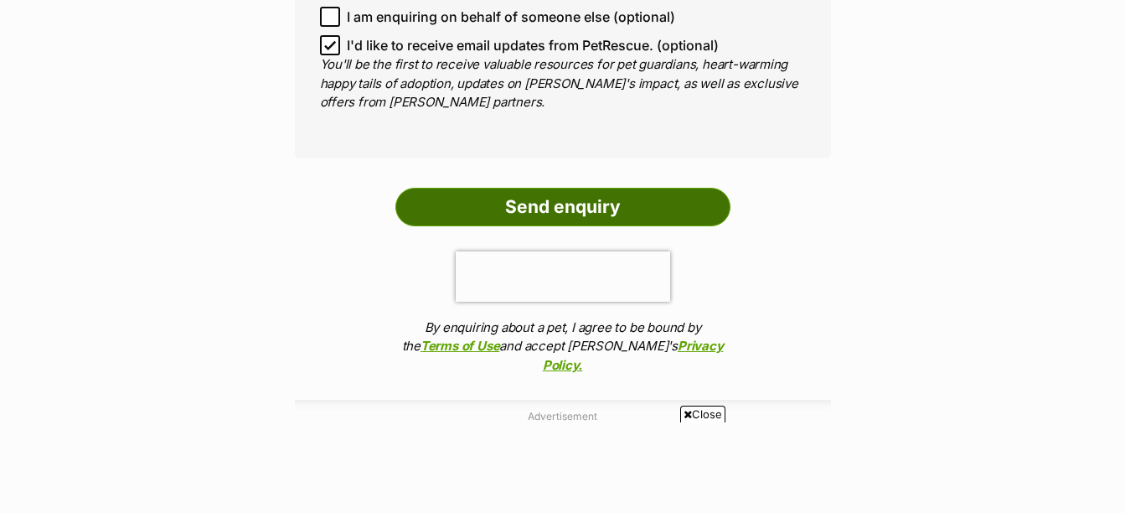
click at [546, 204] on input "Send enquiry" at bounding box center [563, 207] width 335 height 39
